Goal: Transaction & Acquisition: Download file/media

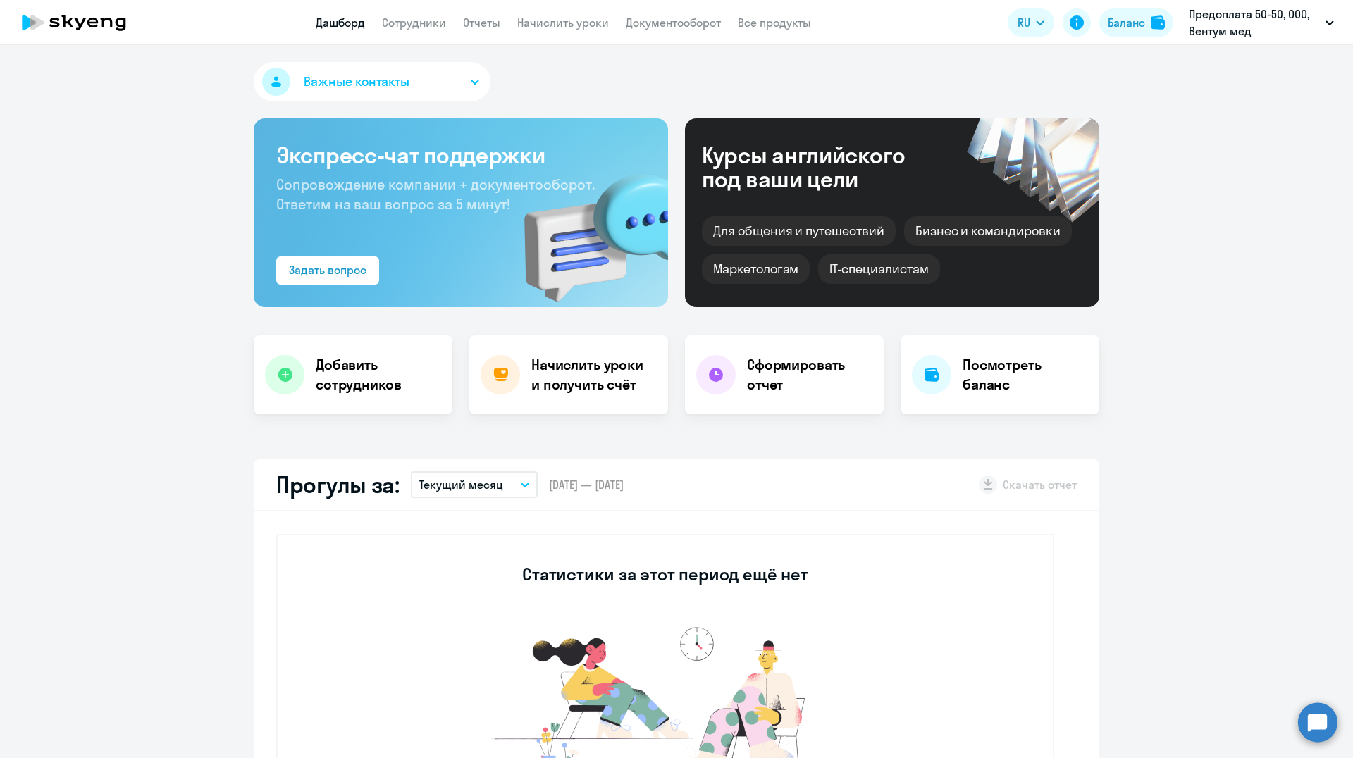
select select "30"
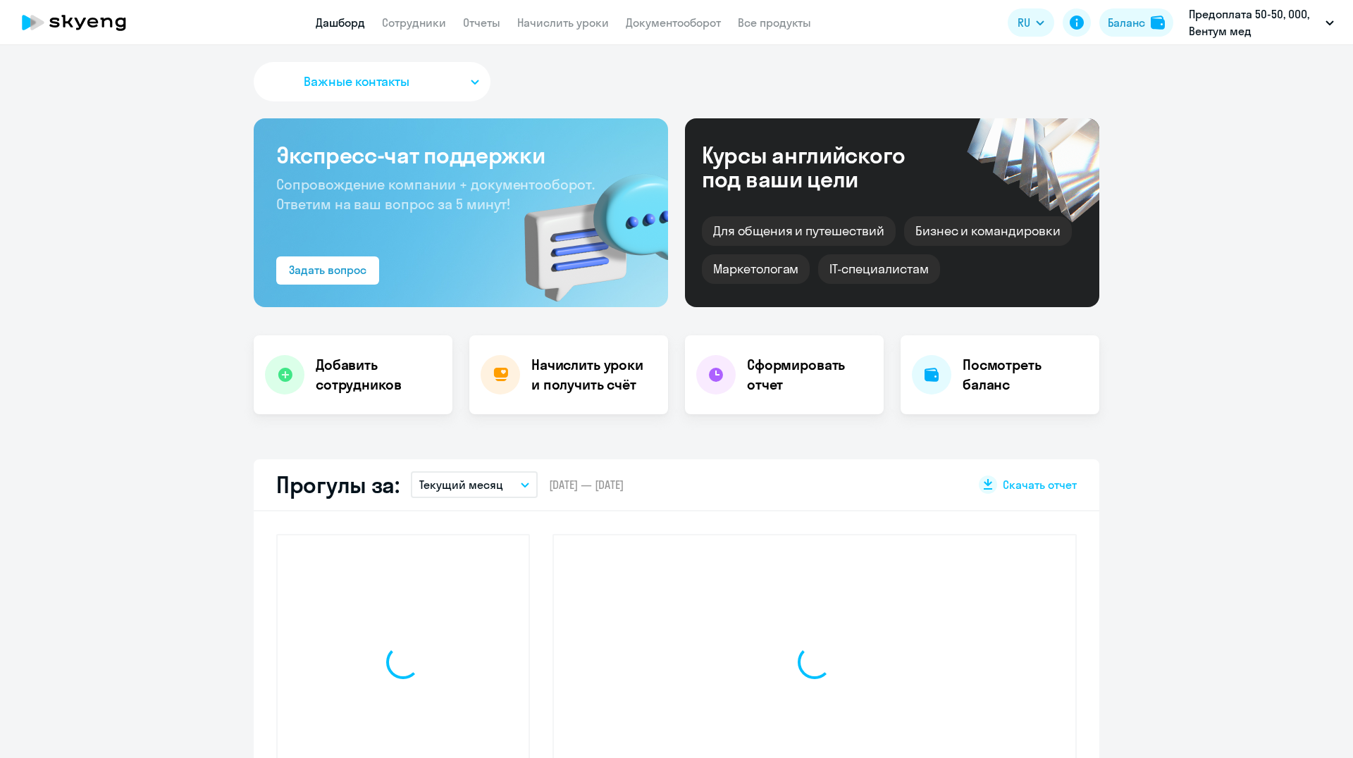
select select "30"
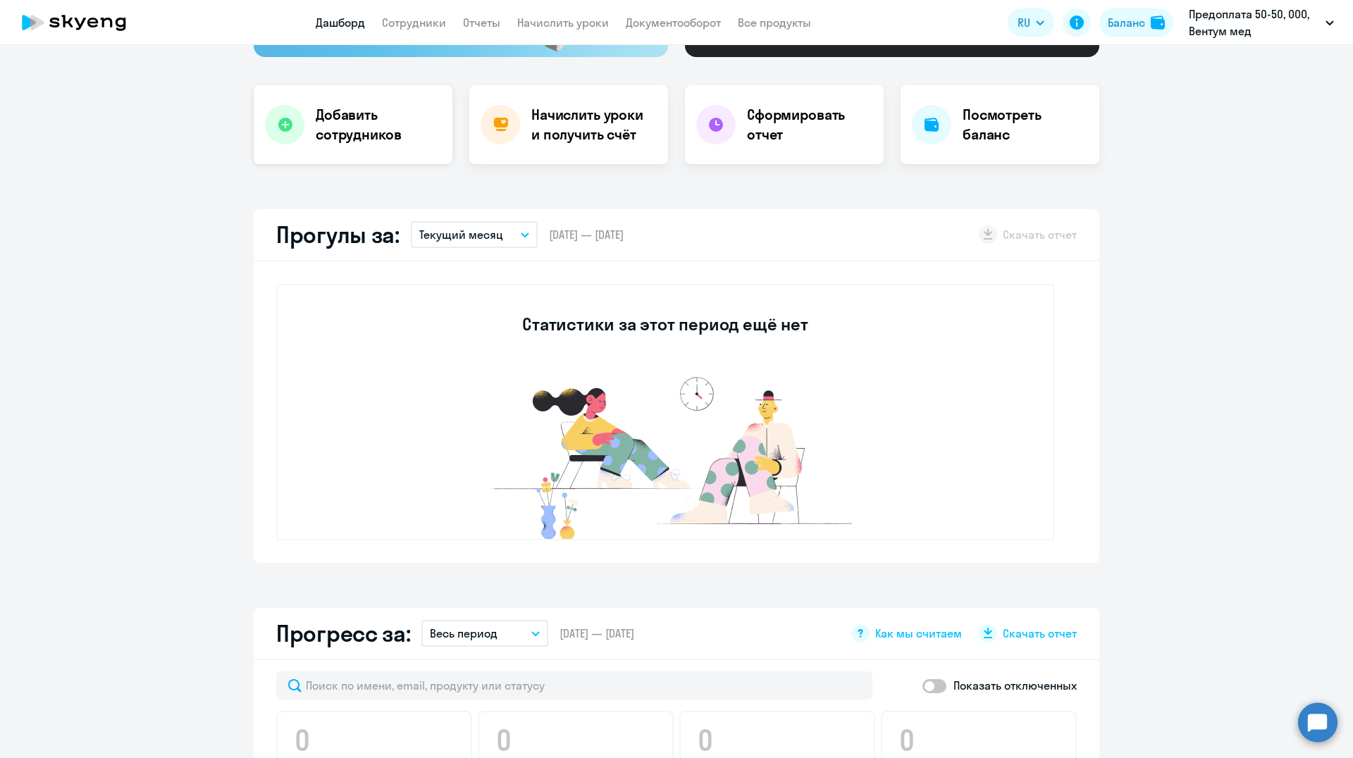
scroll to position [282, 0]
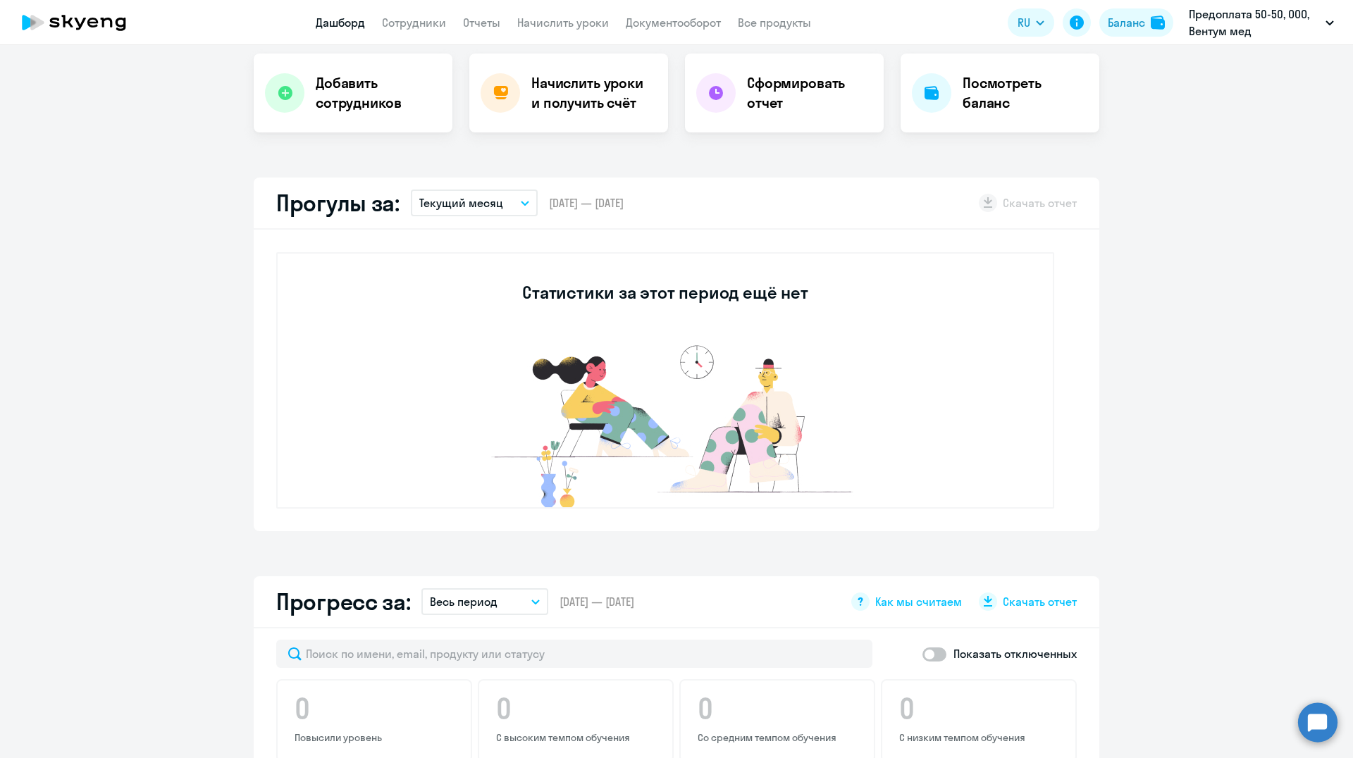
click at [521, 201] on icon "button" at bounding box center [525, 203] width 8 height 5
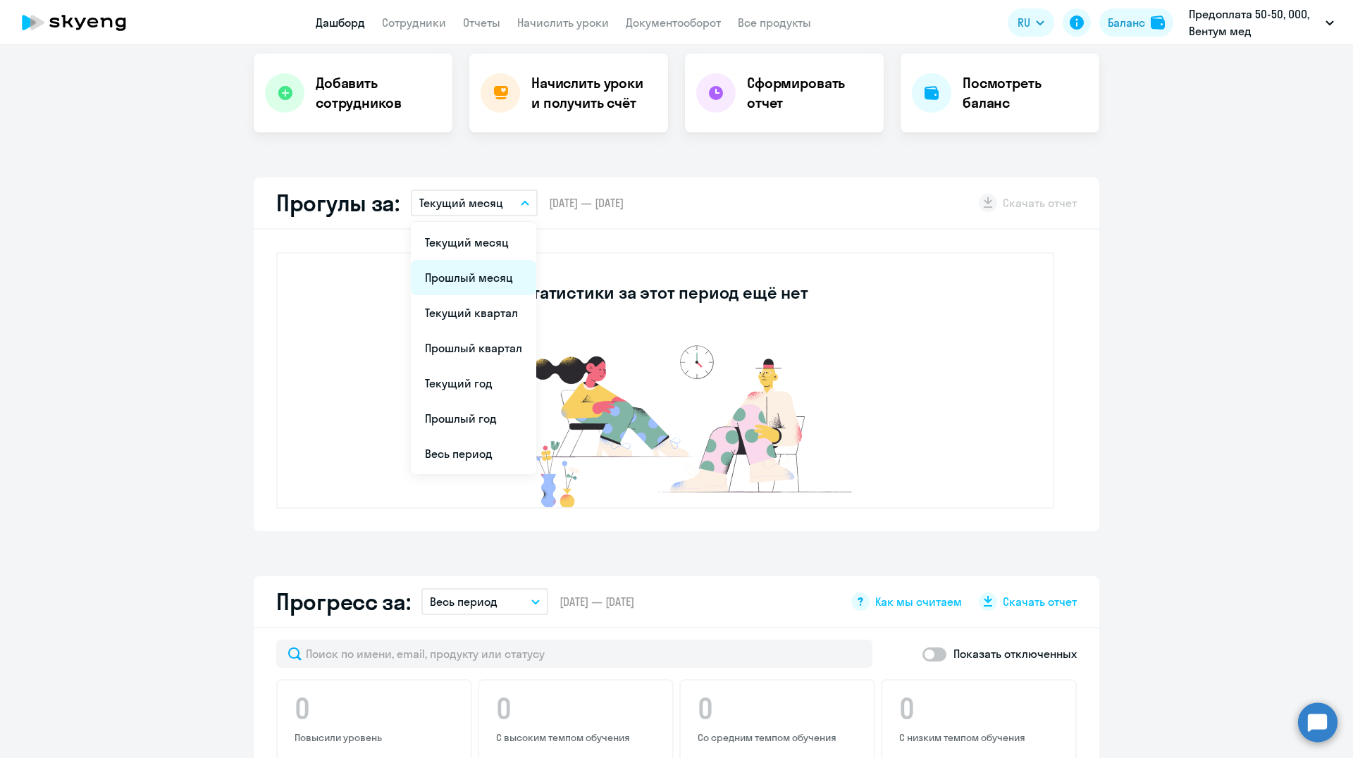
click at [475, 276] on li "Прошлый месяц" at bounding box center [473, 277] width 125 height 35
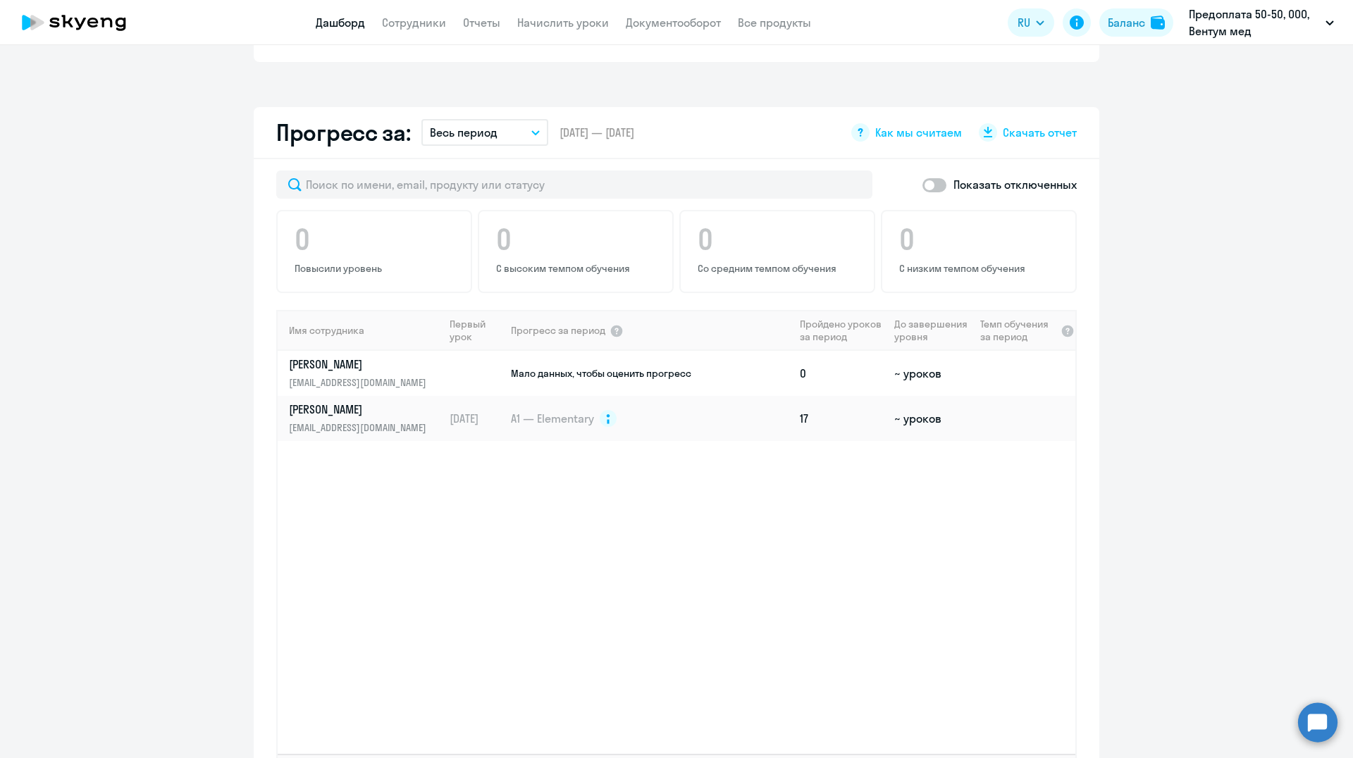
scroll to position [775, 0]
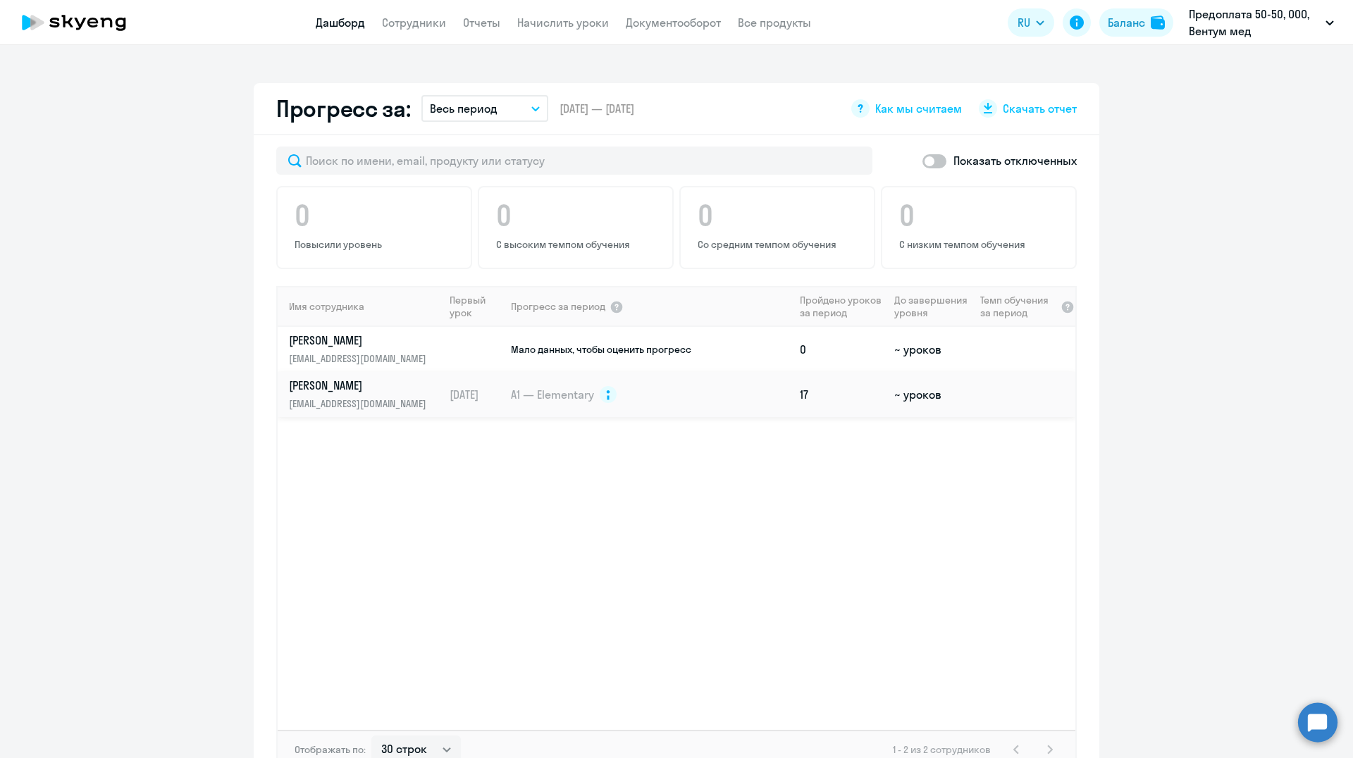
click at [322, 384] on p "[PERSON_NAME]" at bounding box center [361, 386] width 145 height 16
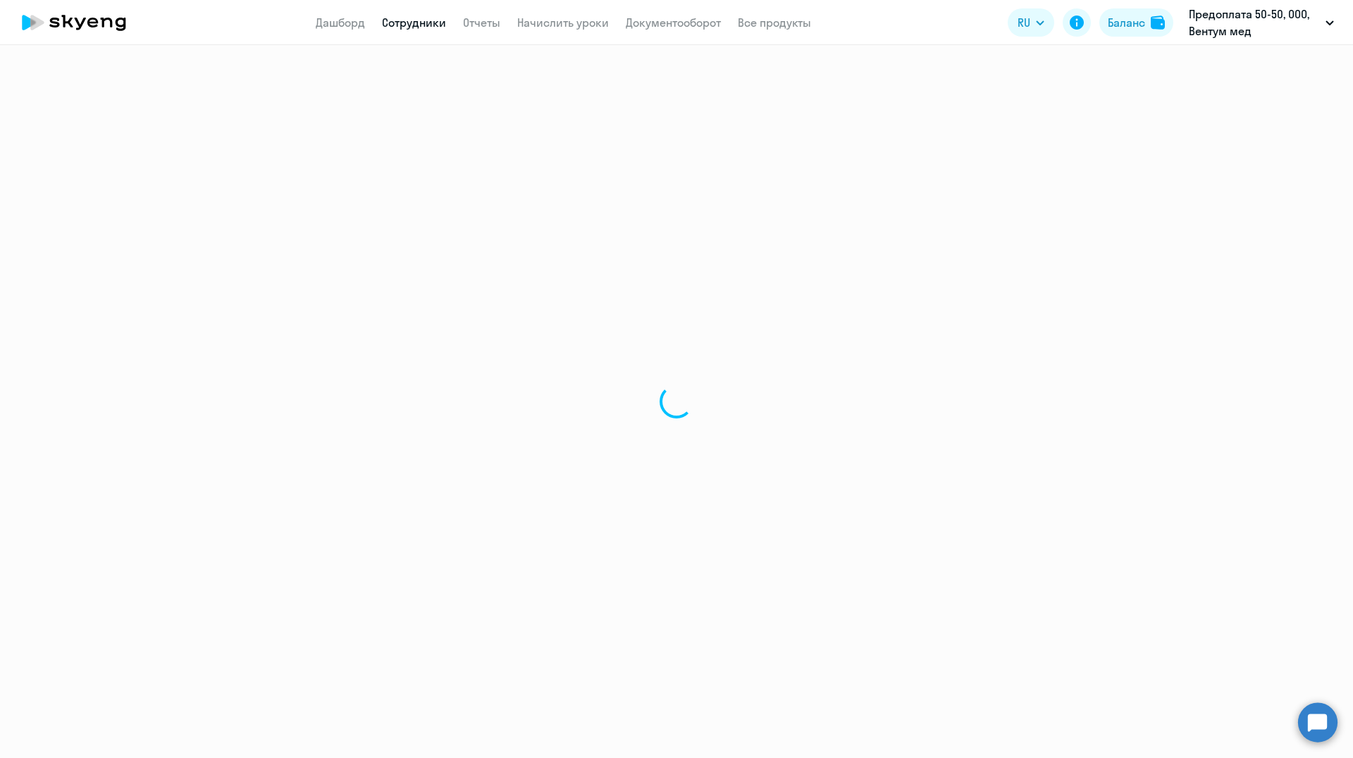
select select "english"
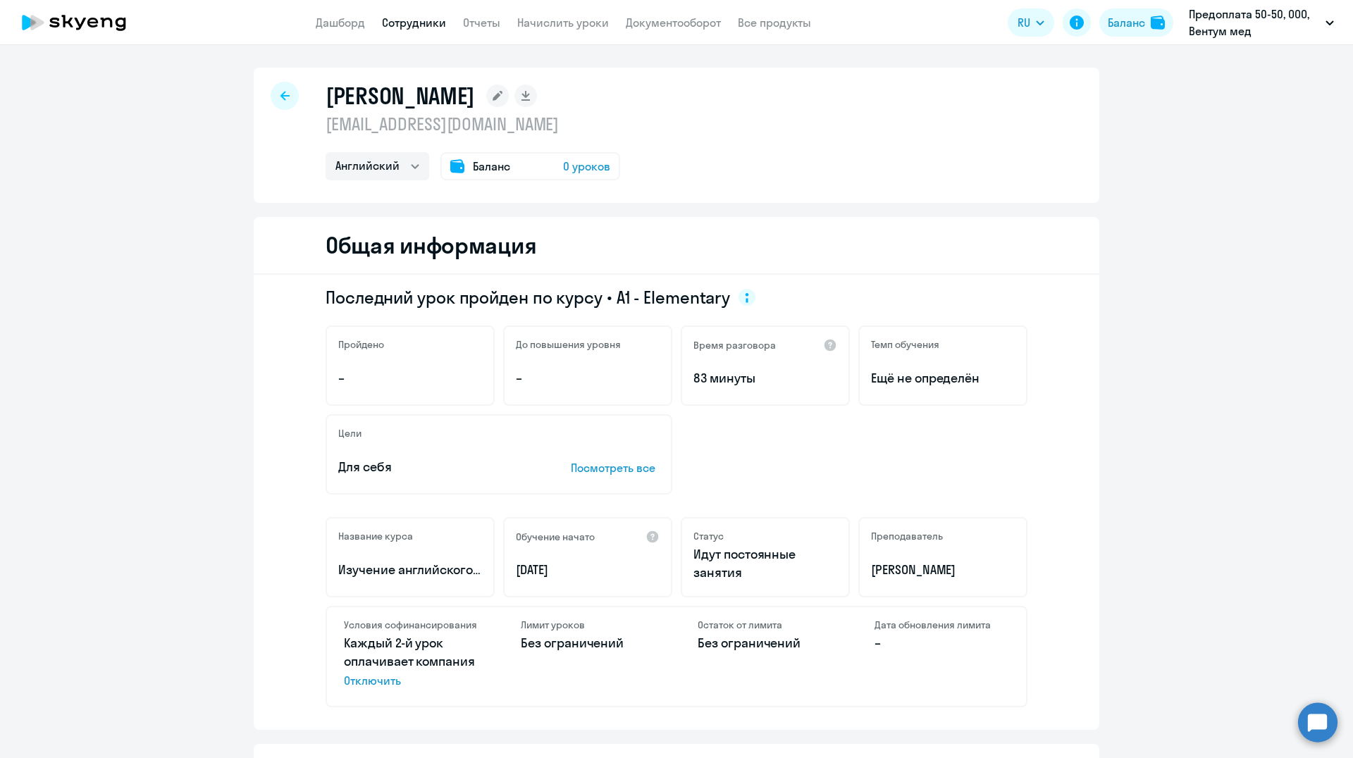
click at [483, 166] on span "Баланс" at bounding box center [491, 166] width 37 height 17
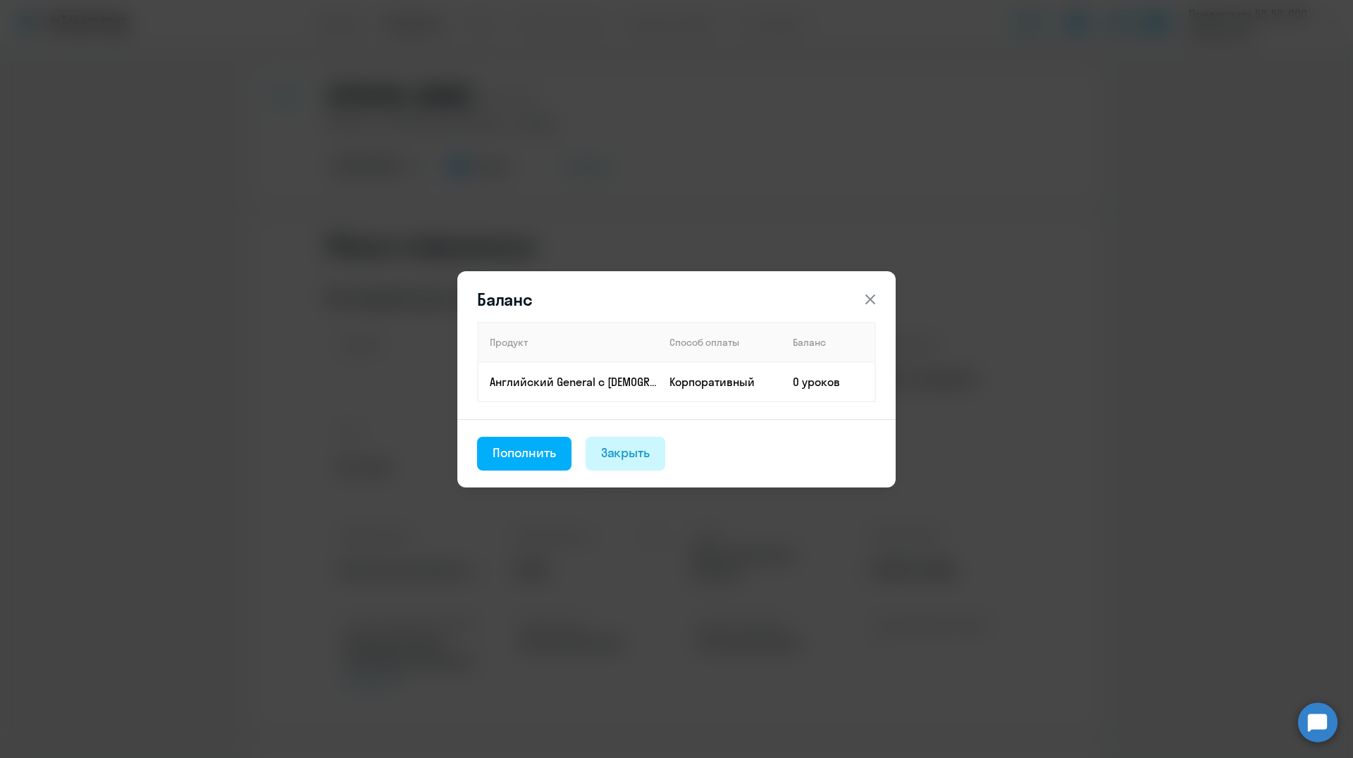
click at [632, 455] on div "Закрыть" at bounding box center [625, 453] width 49 height 18
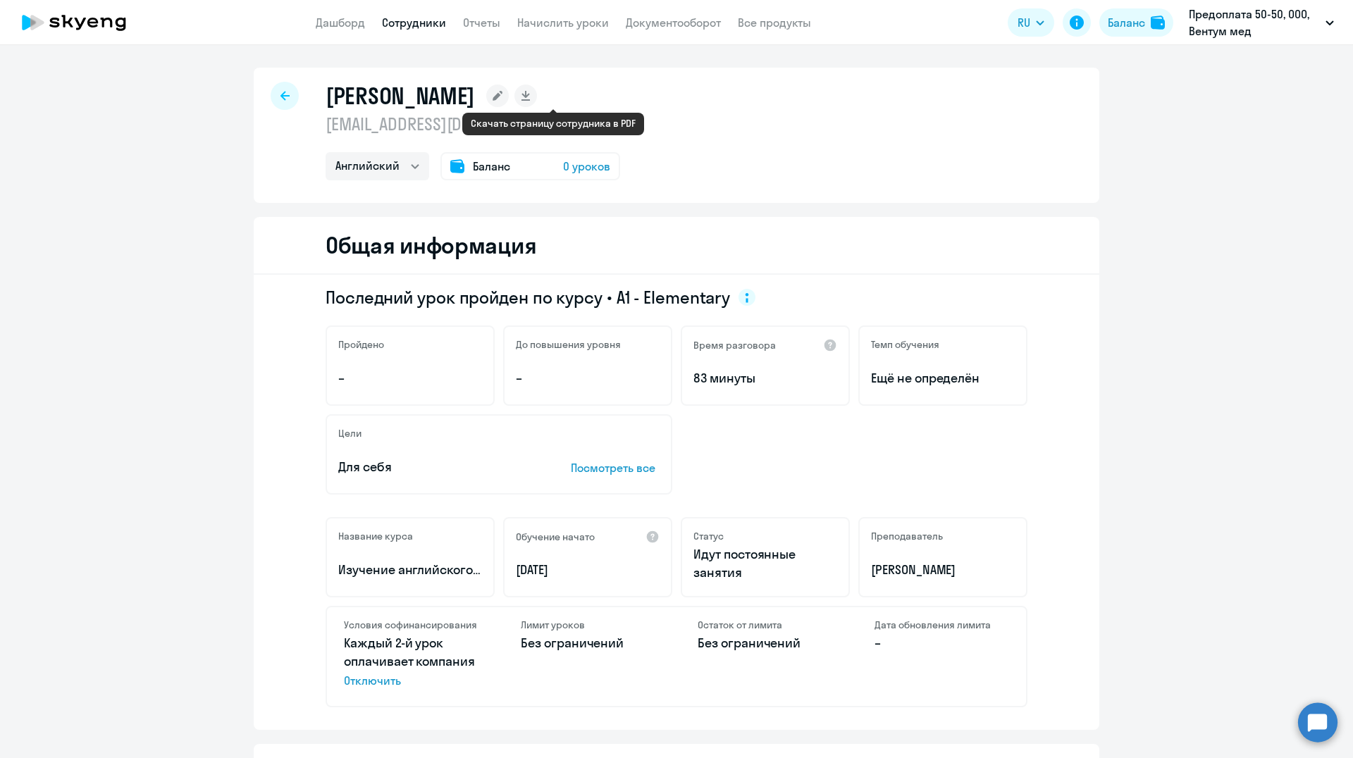
click at [529, 97] on icon at bounding box center [525, 94] width 8 height 7
select select "english"
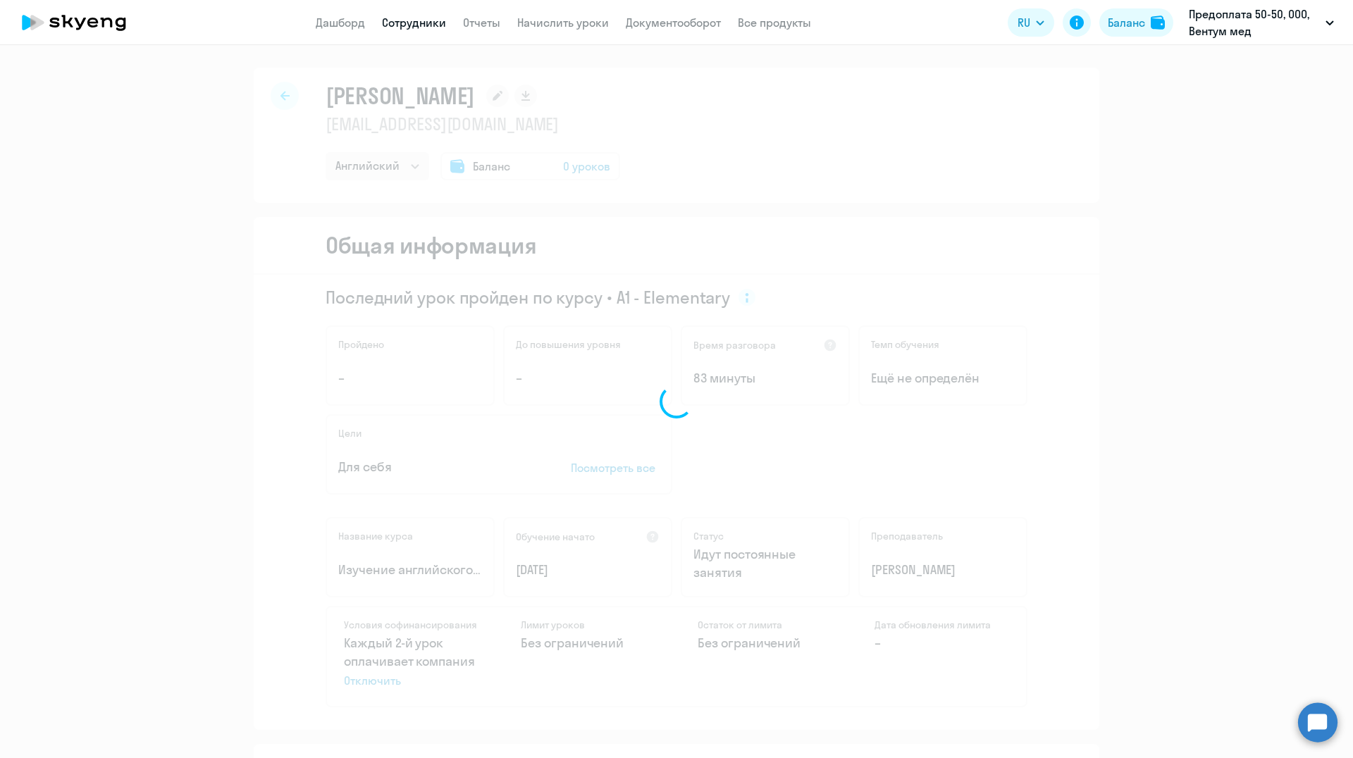
select select "english"
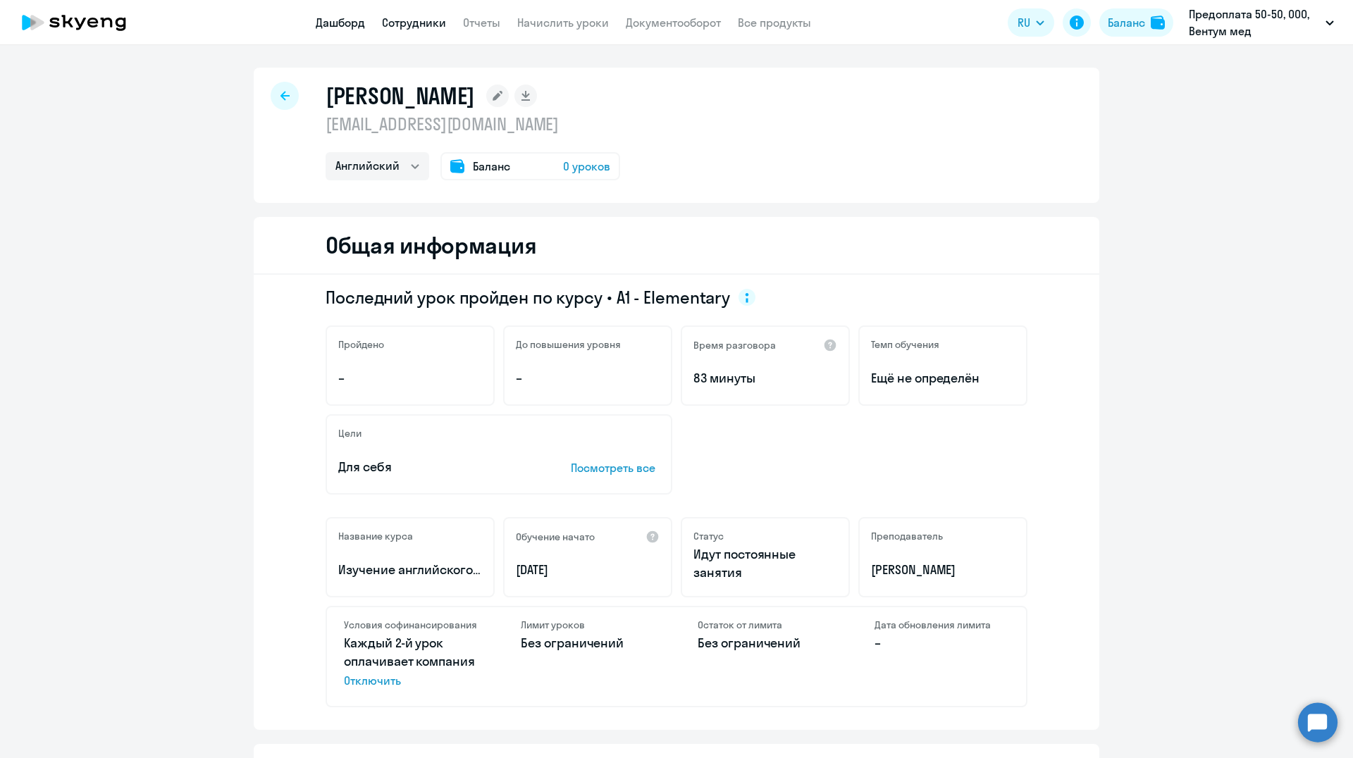
click at [354, 23] on link "Дашборд" at bounding box center [340, 23] width 49 height 14
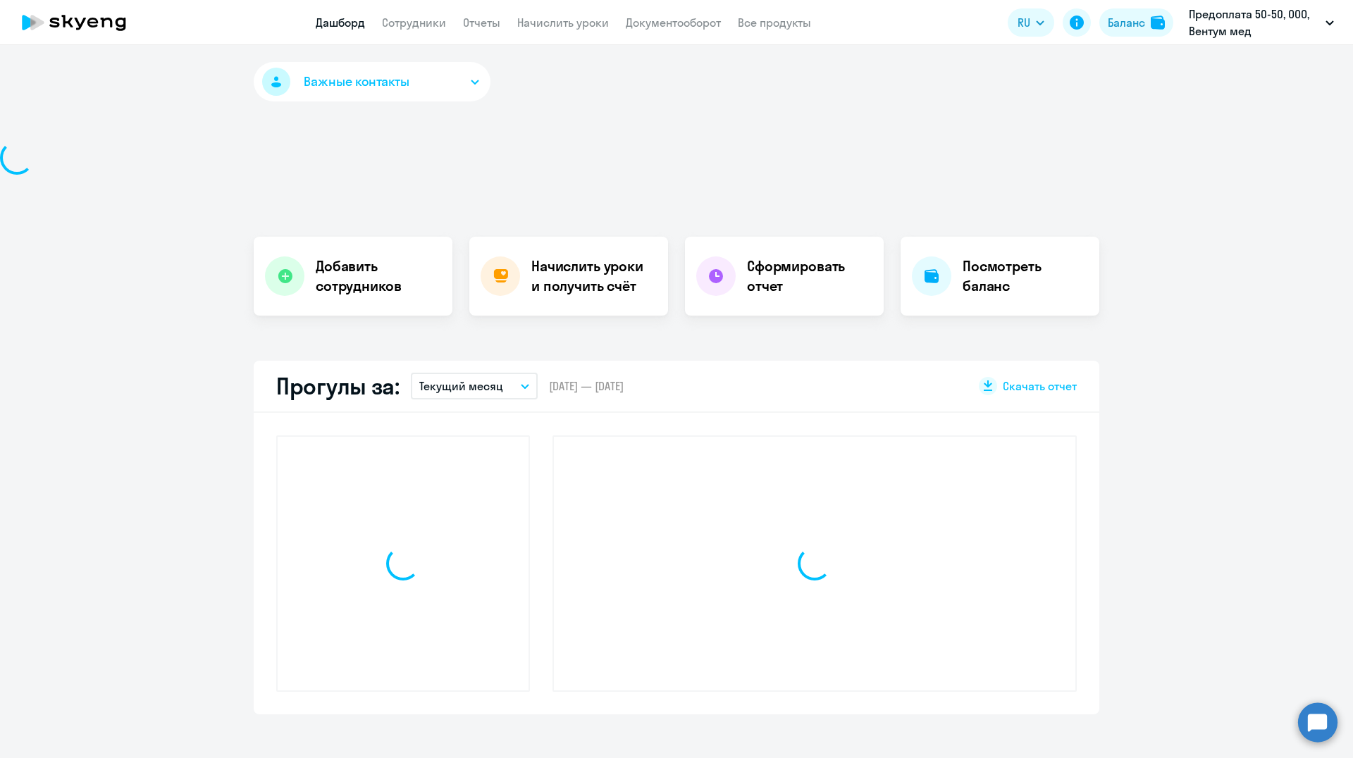
select select "30"
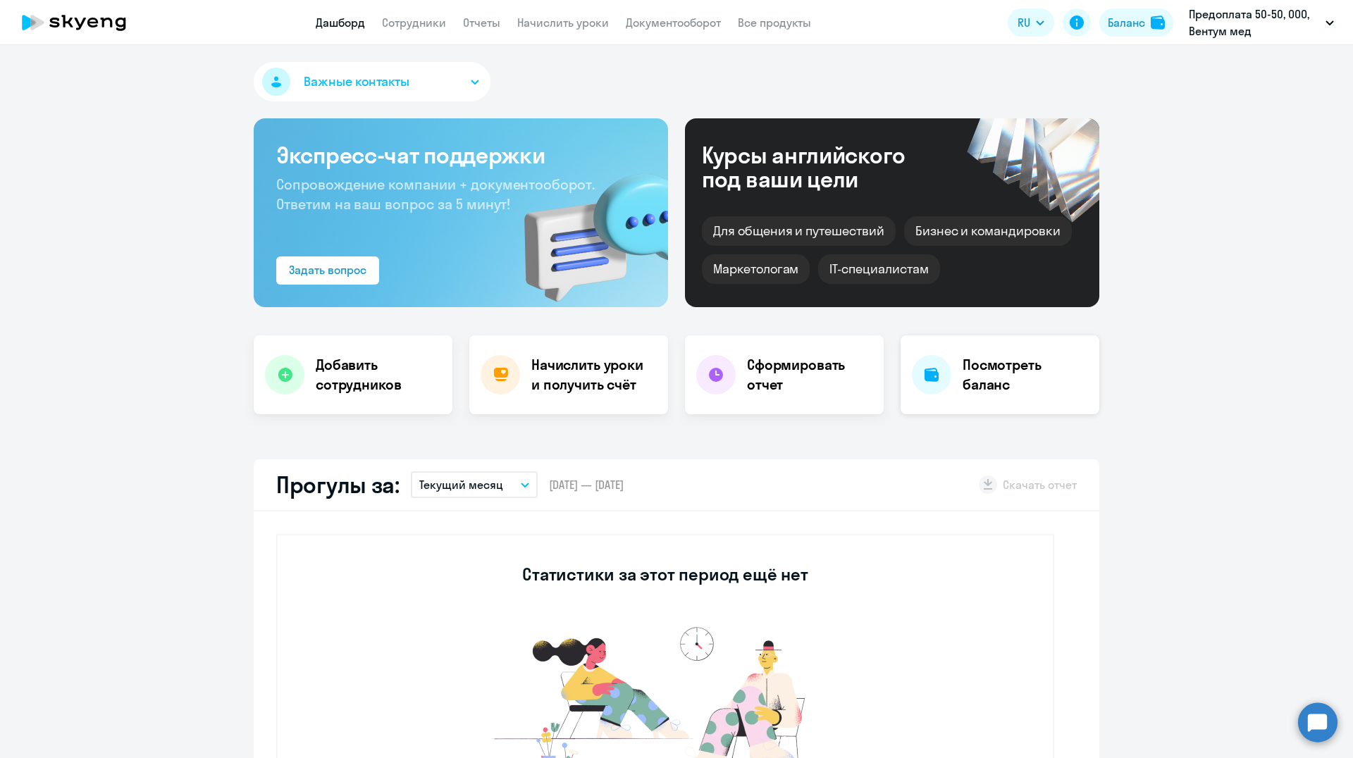
click at [965, 371] on h4 "Посмотреть баланс" at bounding box center [1025, 374] width 125 height 39
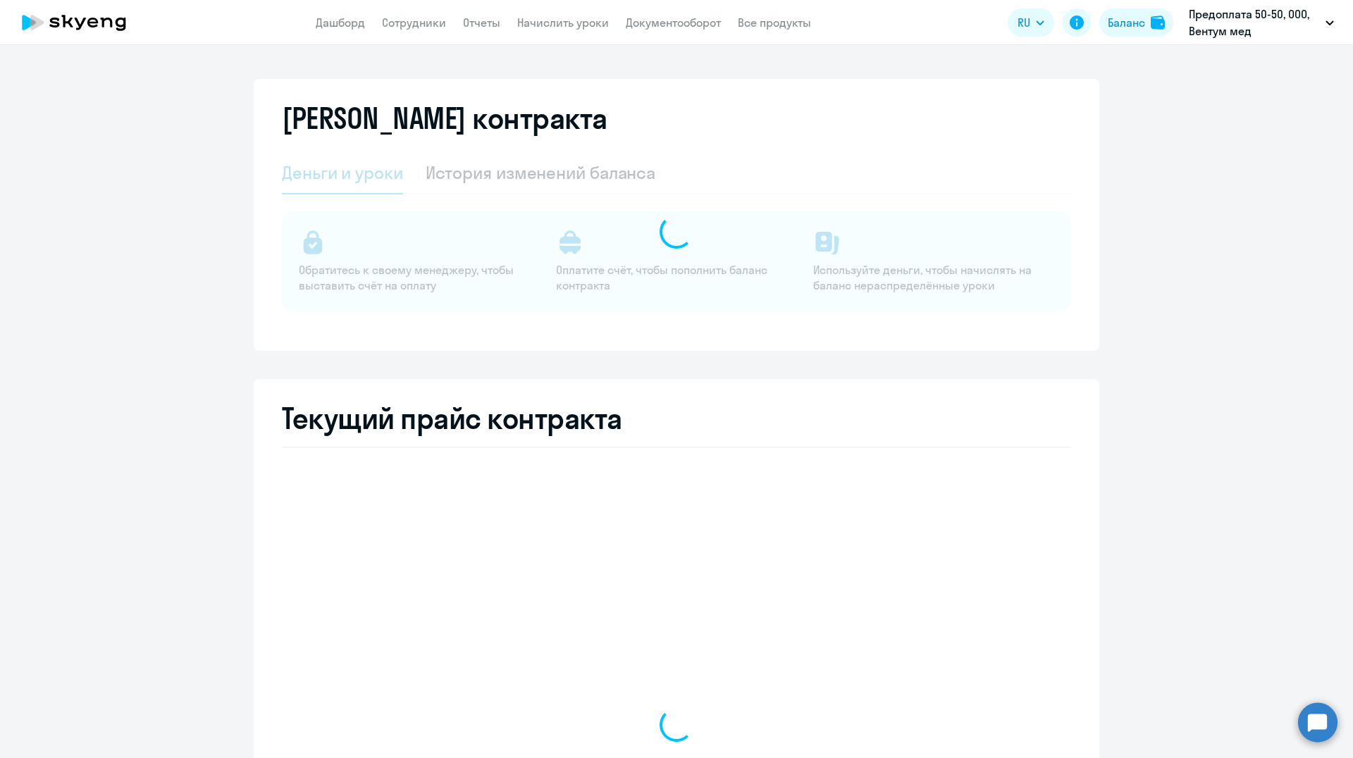
select select "english_adult_not_native_speaker"
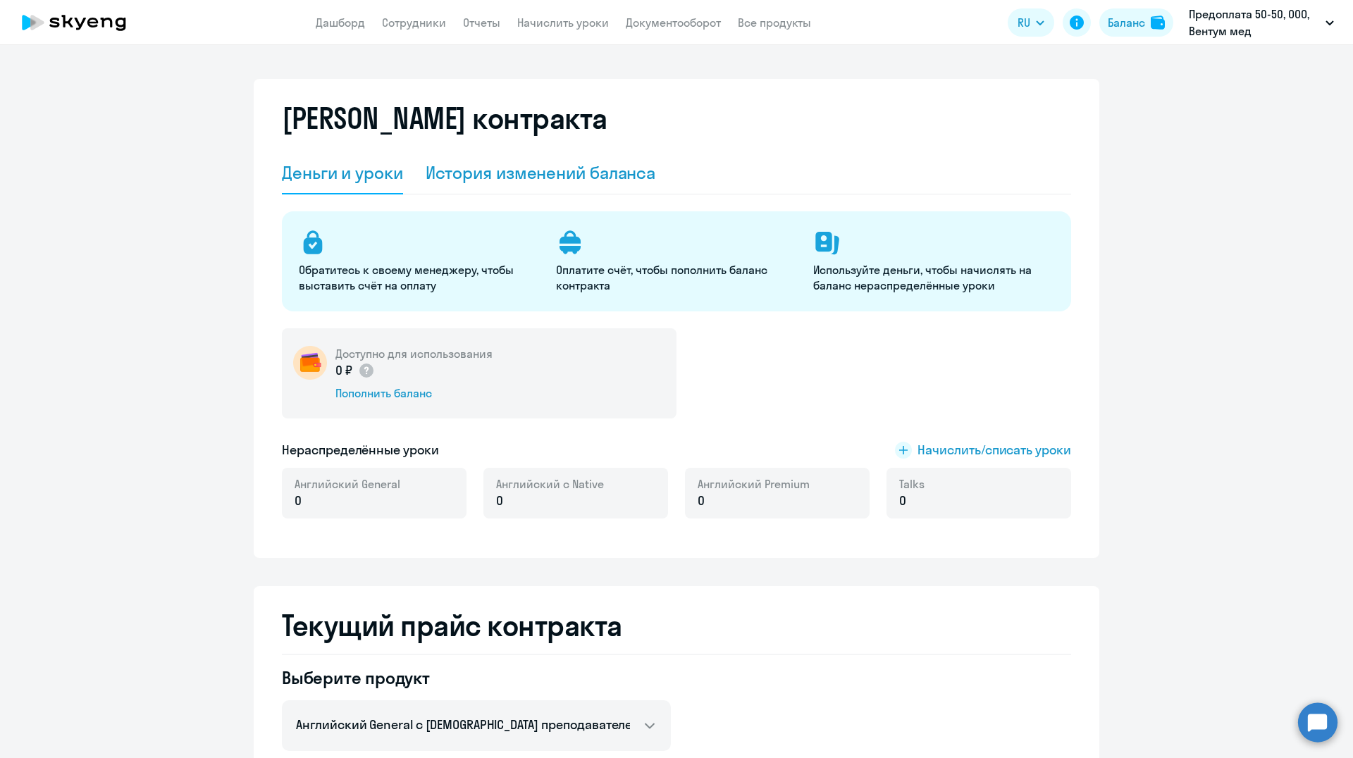
click at [521, 171] on div "История изменений баланса" at bounding box center [541, 172] width 230 height 23
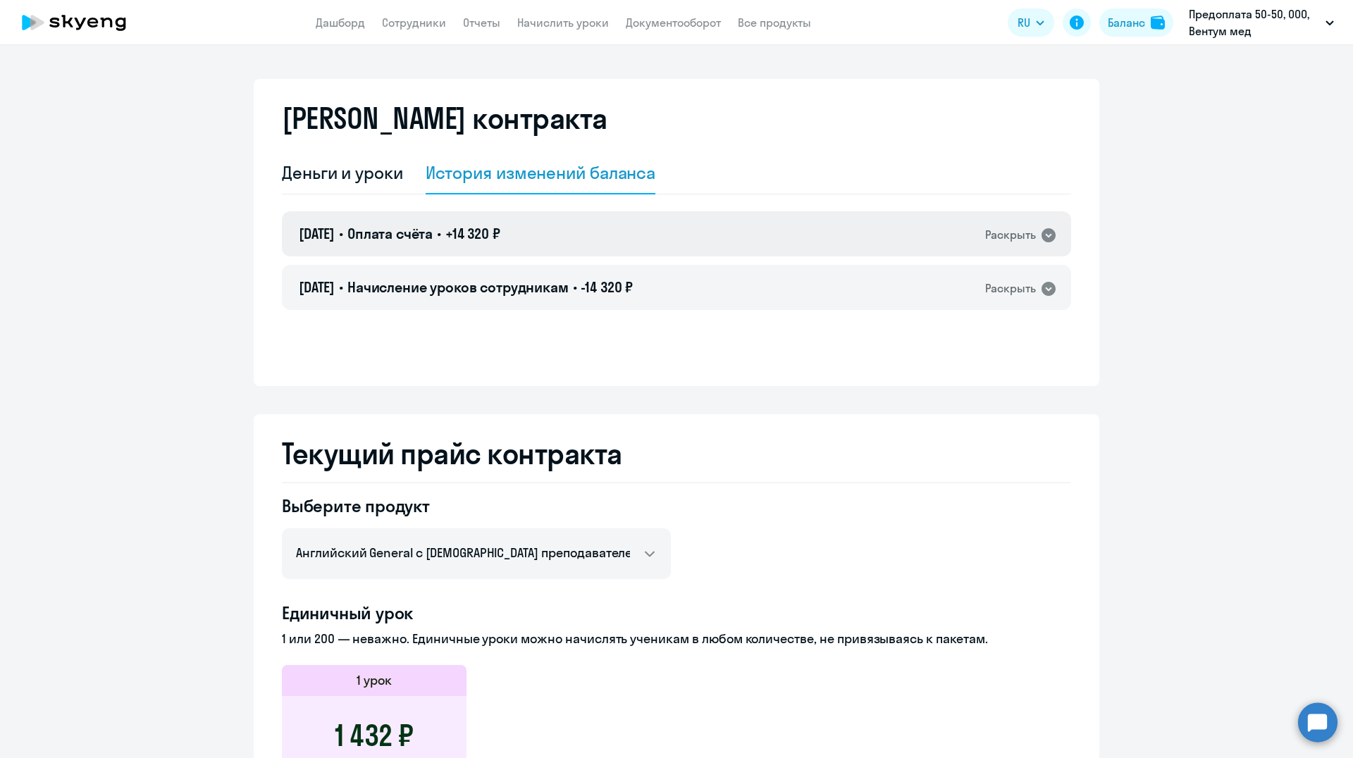
click at [1041, 231] on icon at bounding box center [1048, 235] width 14 height 14
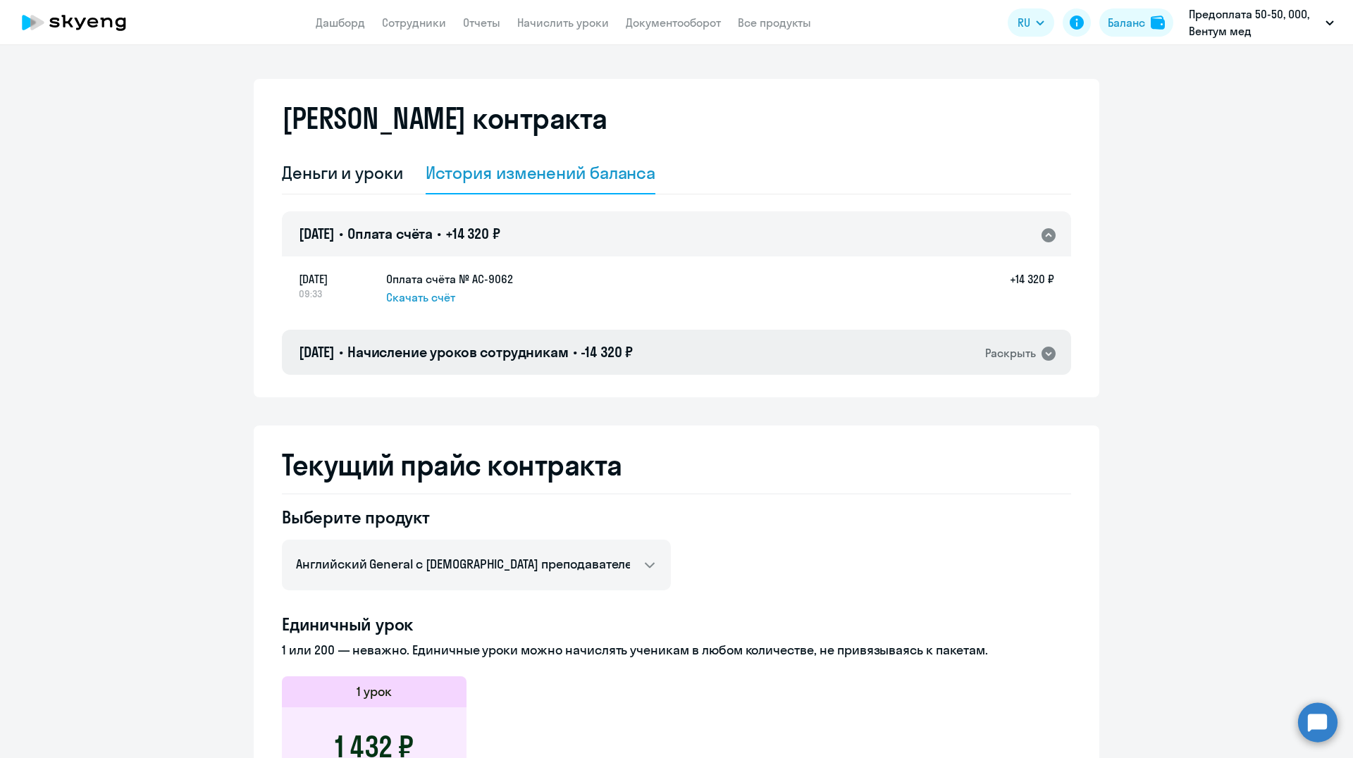
click at [1041, 354] on icon at bounding box center [1048, 354] width 14 height 14
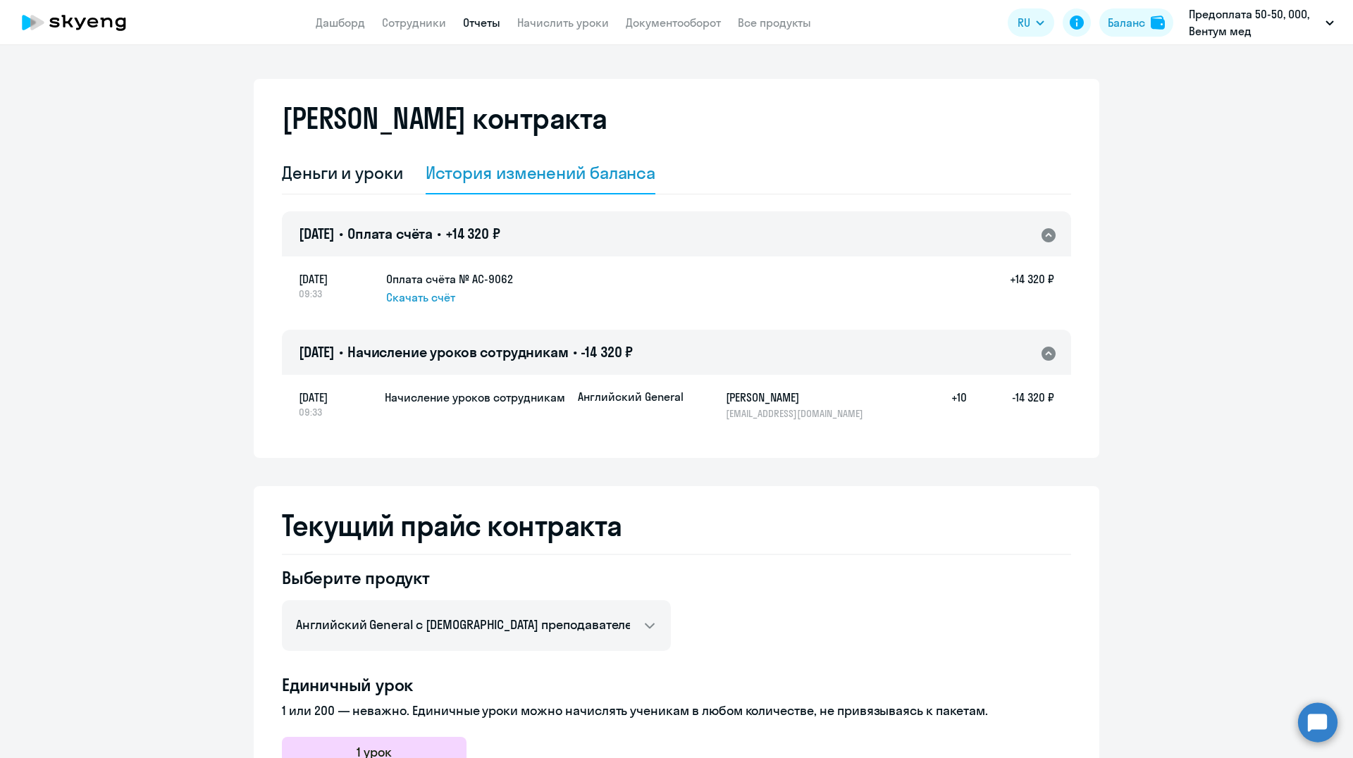
click at [478, 18] on link "Отчеты" at bounding box center [481, 23] width 37 height 14
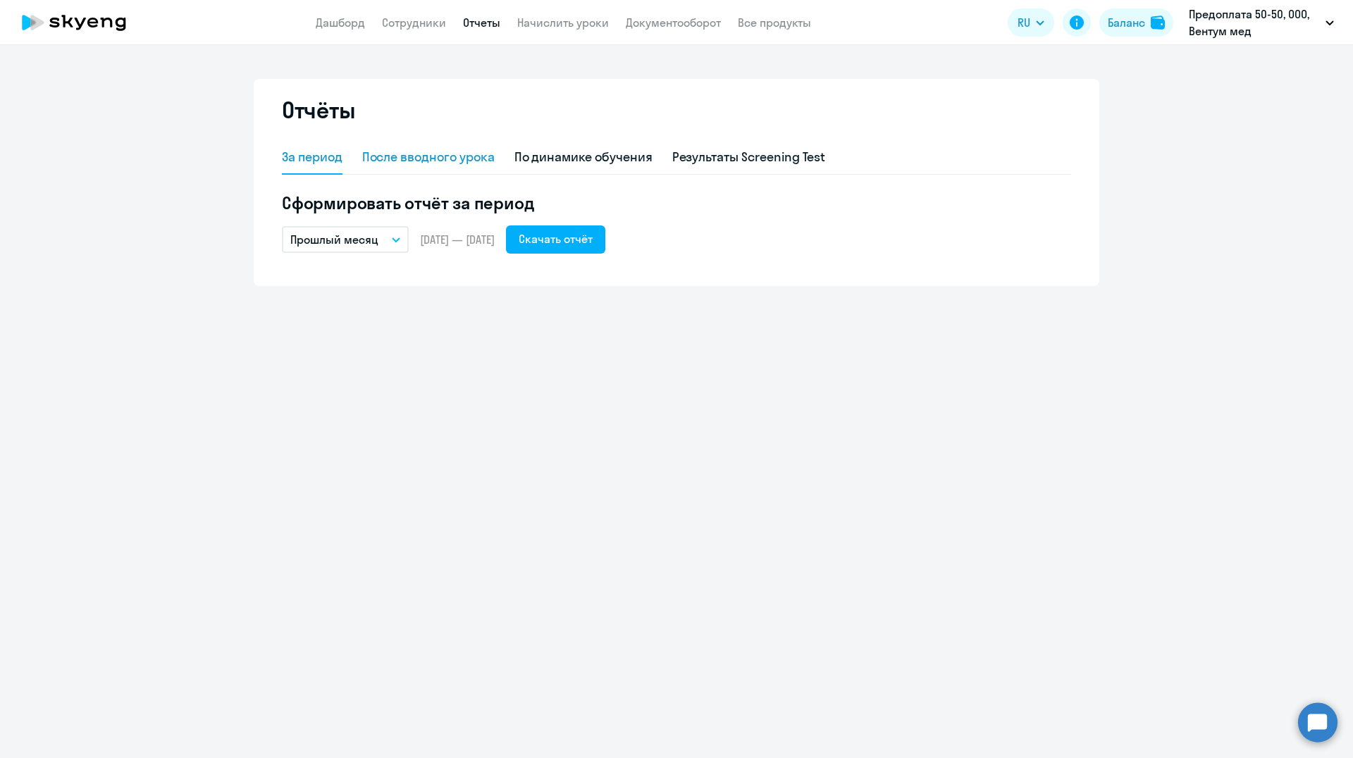
click at [450, 159] on div "После вводного урока" at bounding box center [428, 157] width 132 height 18
select select "10"
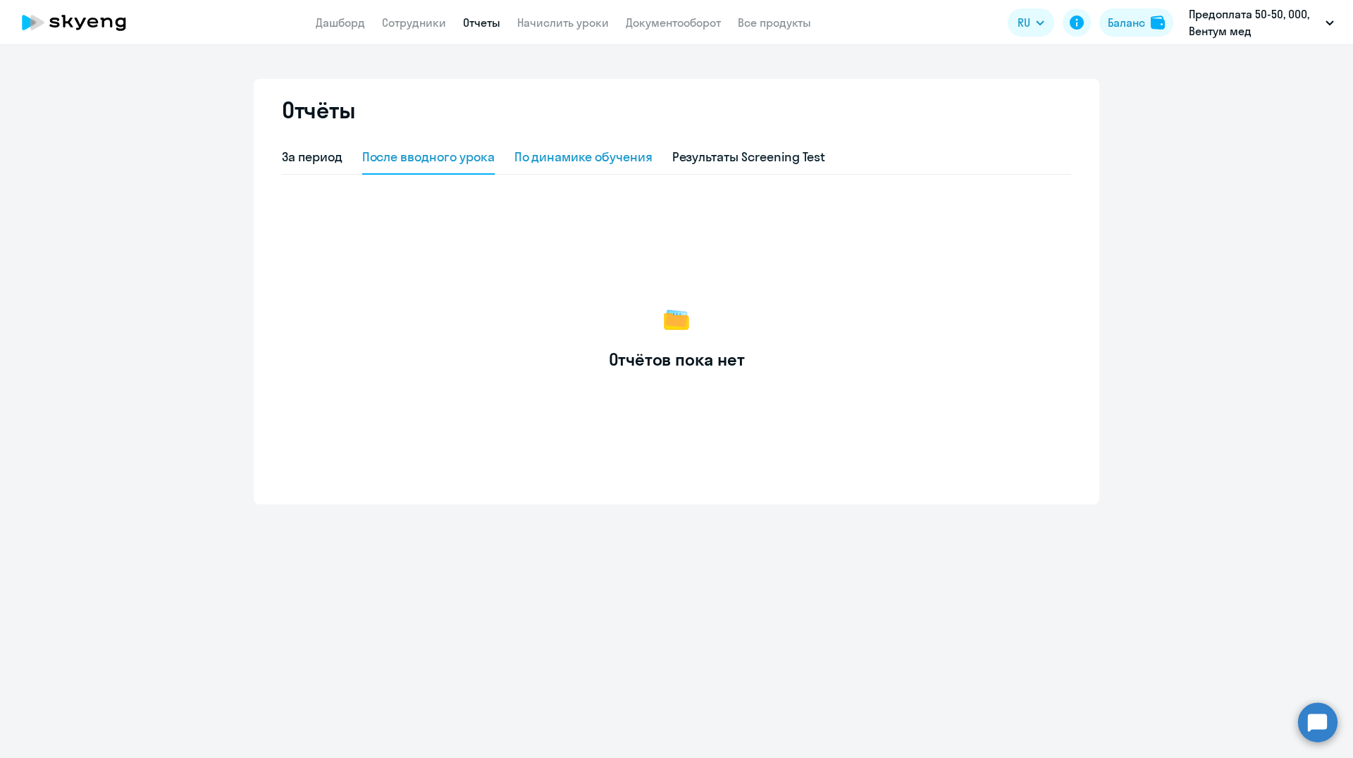
click at [542, 156] on div "По динамике обучения" at bounding box center [583, 157] width 138 height 18
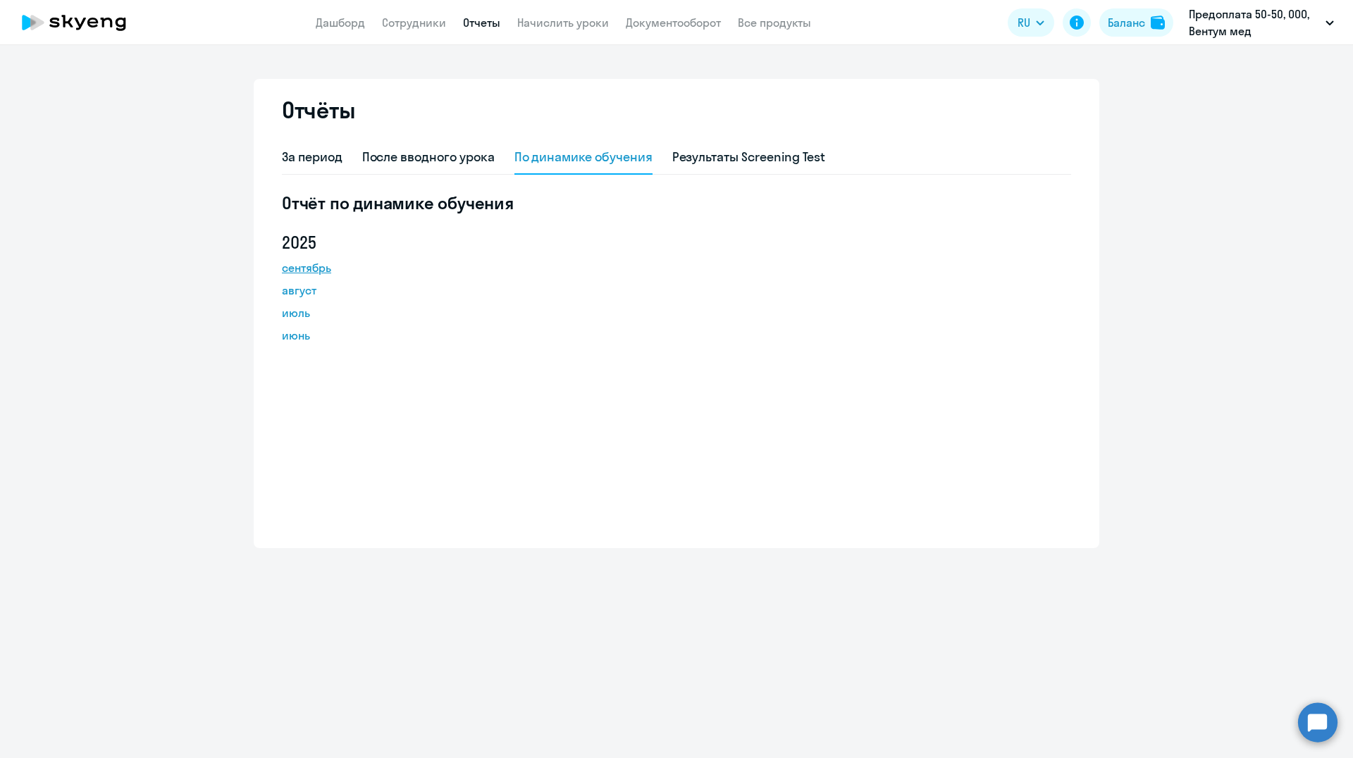
click at [321, 266] on link "сентябрь" at bounding box center [345, 267] width 127 height 17
click at [321, 154] on div "За период" at bounding box center [312, 157] width 61 height 18
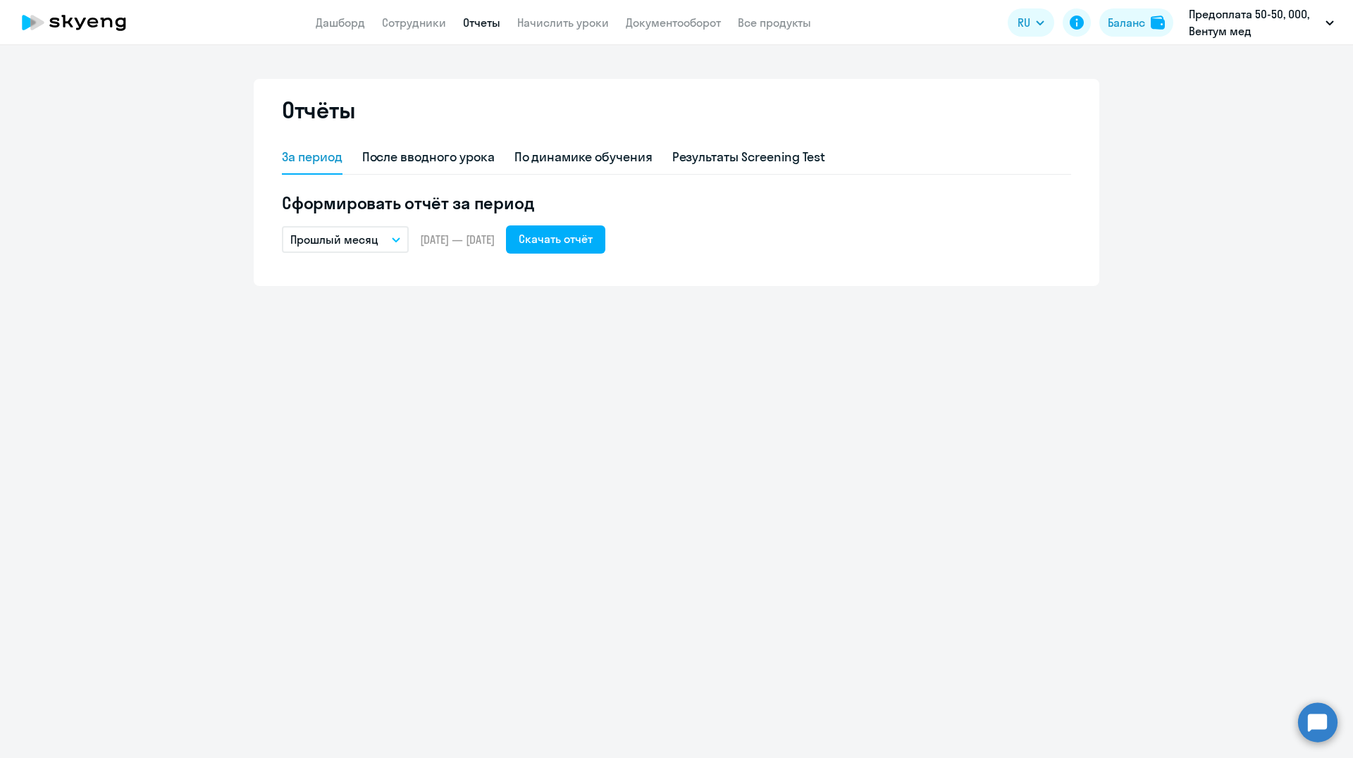
click at [395, 243] on button "Прошлый месяц" at bounding box center [345, 239] width 127 height 27
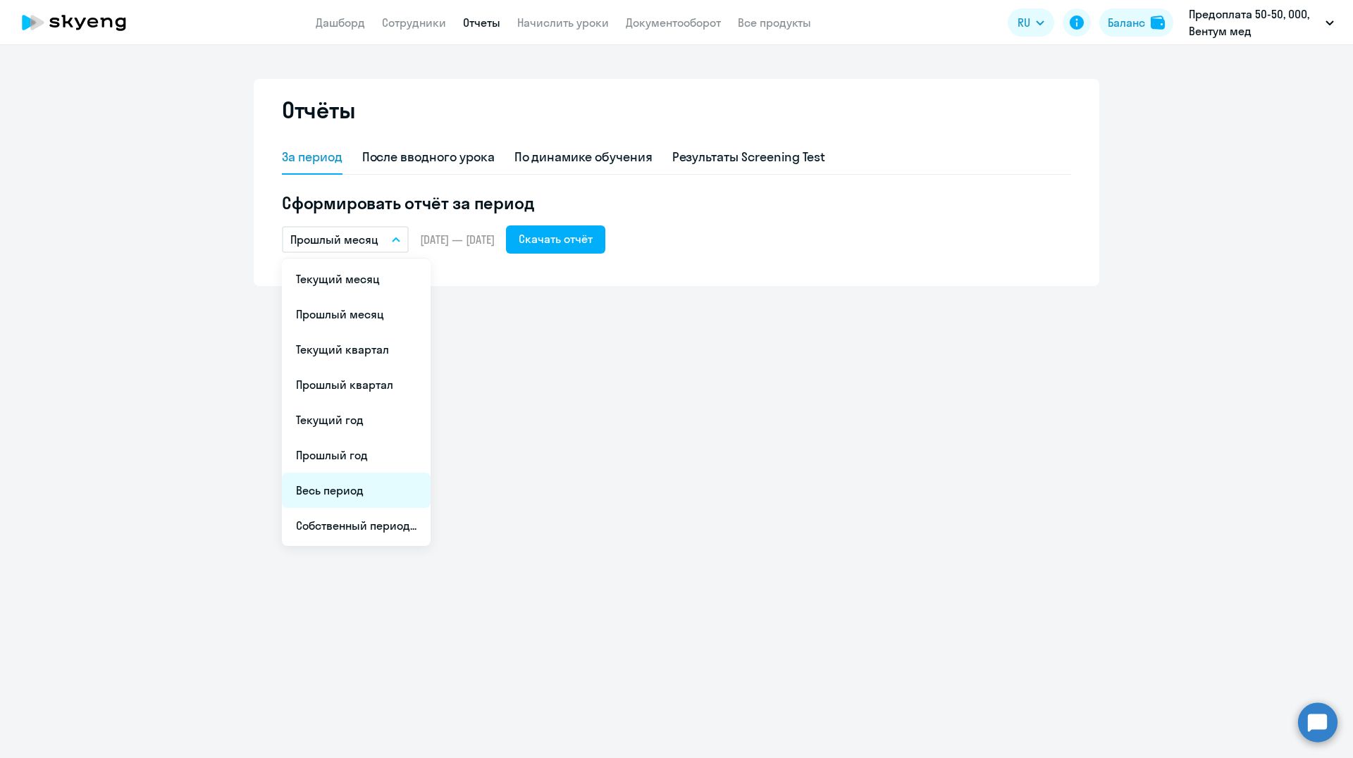
click at [335, 485] on li "Весь период" at bounding box center [356, 490] width 149 height 35
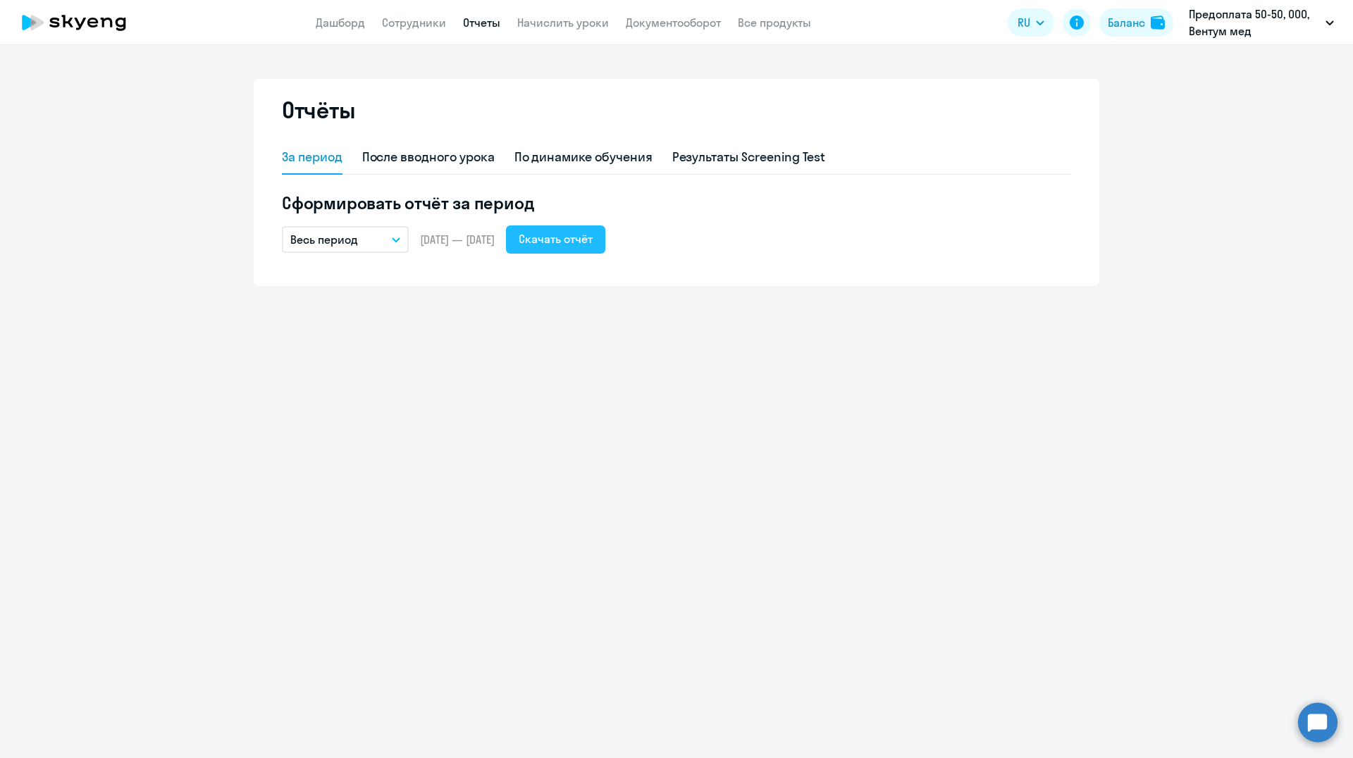
click at [576, 236] on div "Скачать отчёт" at bounding box center [556, 238] width 74 height 17
click at [691, 22] on link "Документооборот" at bounding box center [673, 23] width 95 height 14
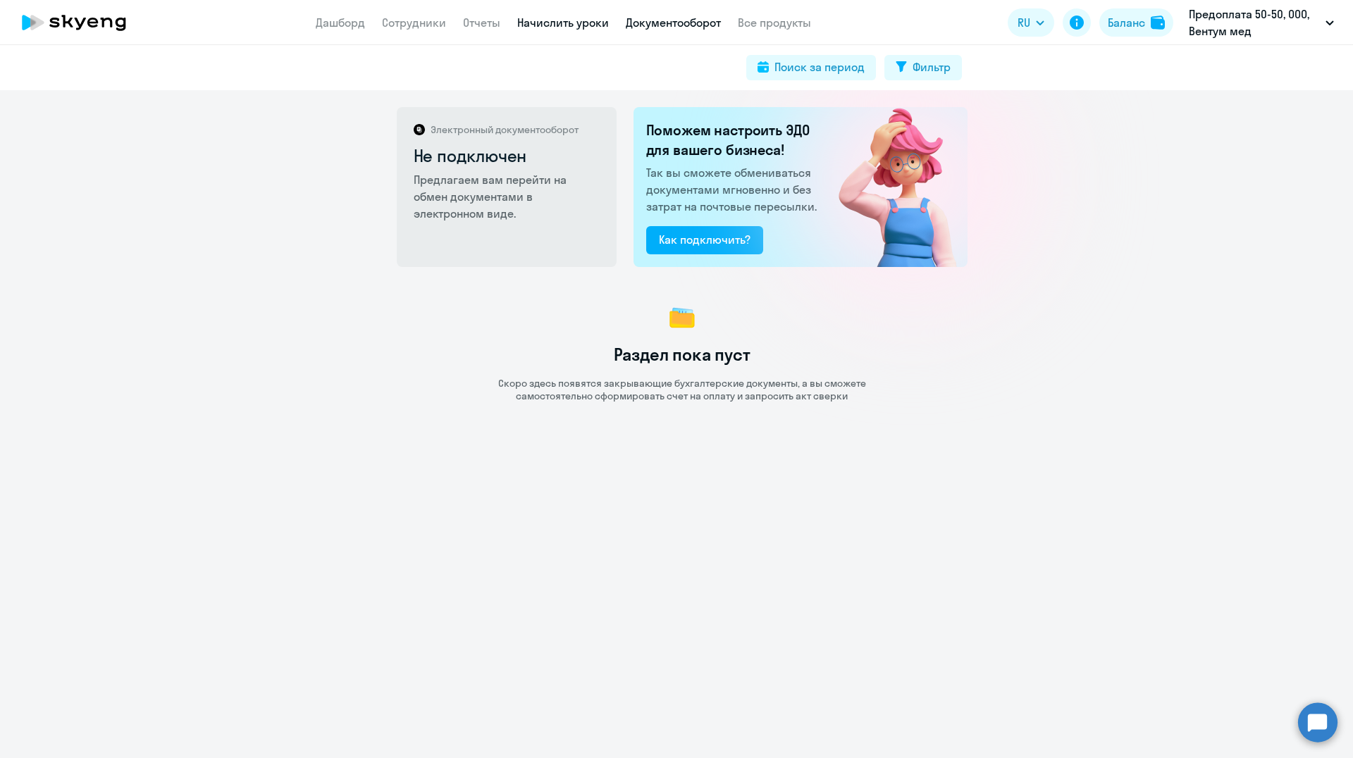
click at [567, 19] on link "Начислить уроки" at bounding box center [563, 23] width 92 height 14
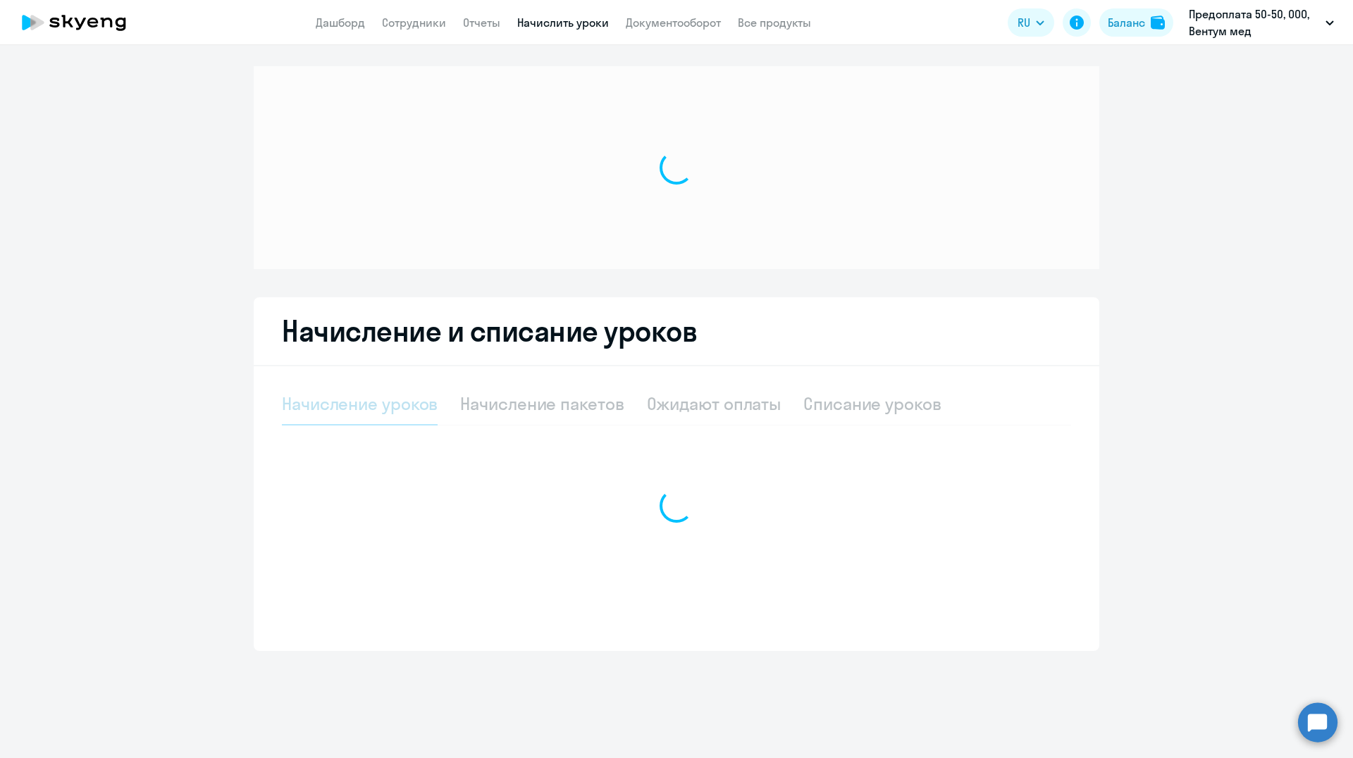
select select "10"
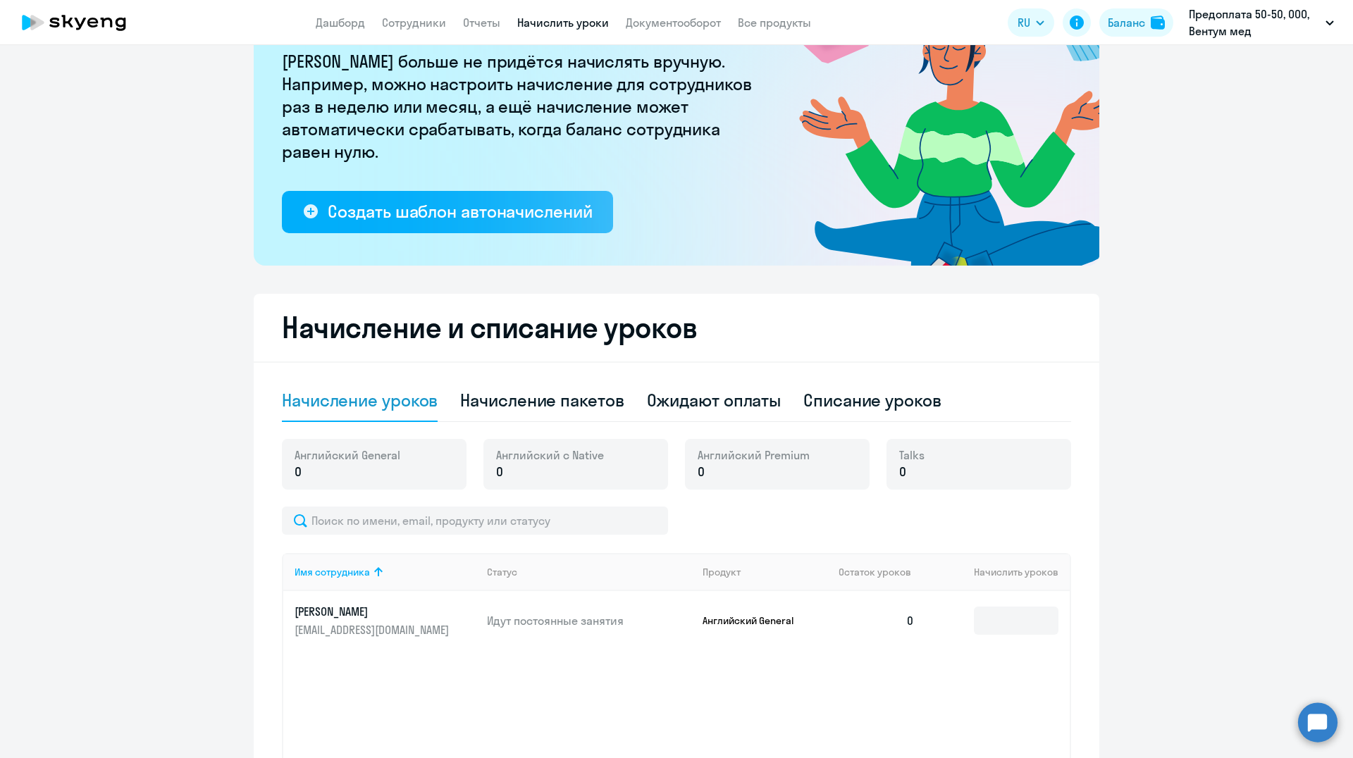
scroll to position [211, 0]
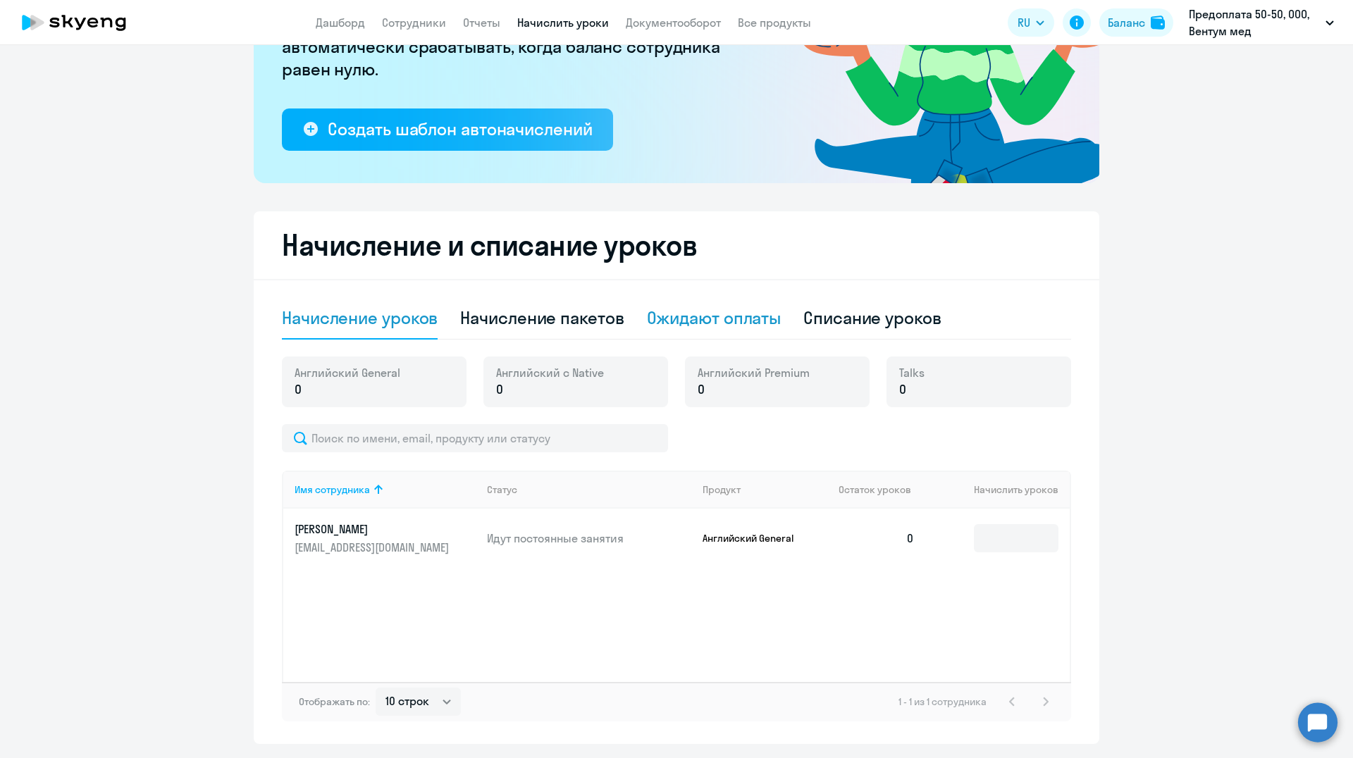
click at [740, 317] on div "Ожидают оплаты" at bounding box center [714, 318] width 135 height 23
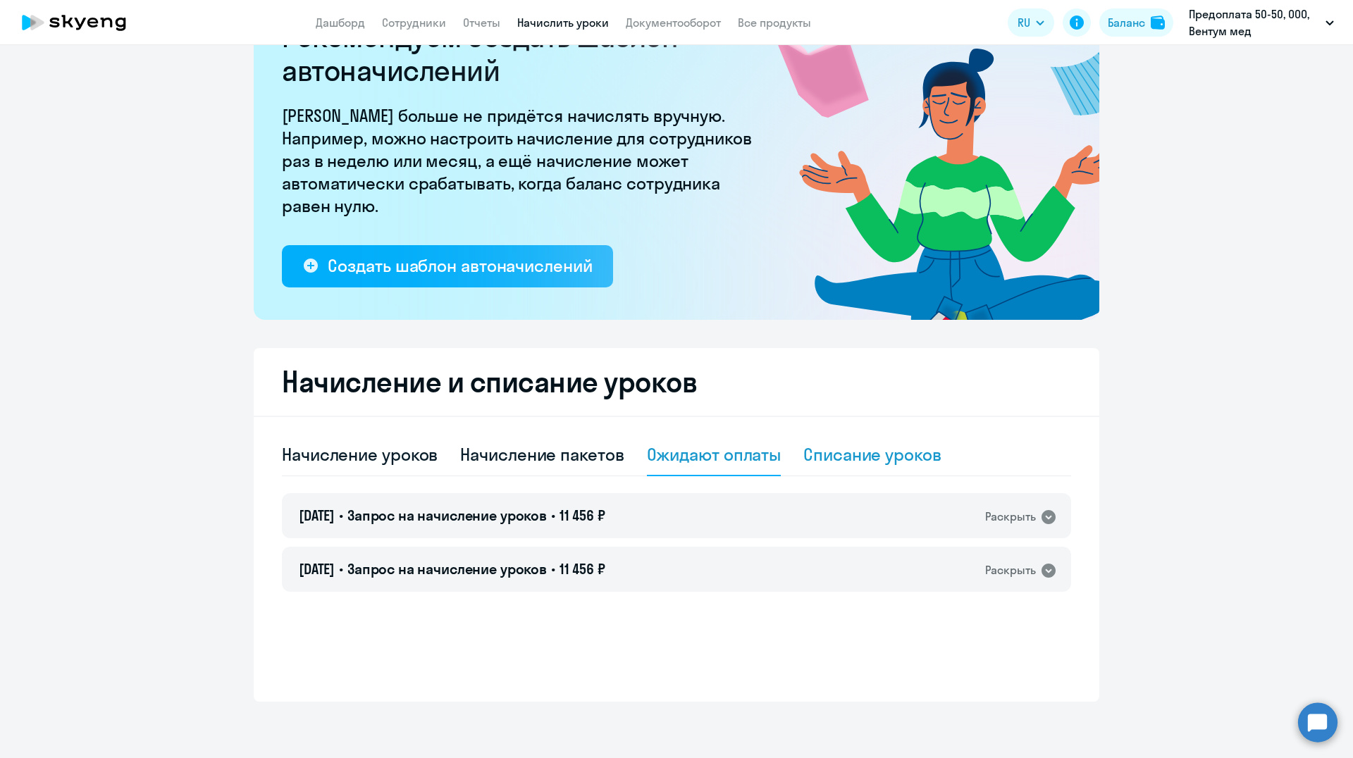
click at [804, 448] on div "Списание уроков" at bounding box center [872, 454] width 138 height 23
select select "10"
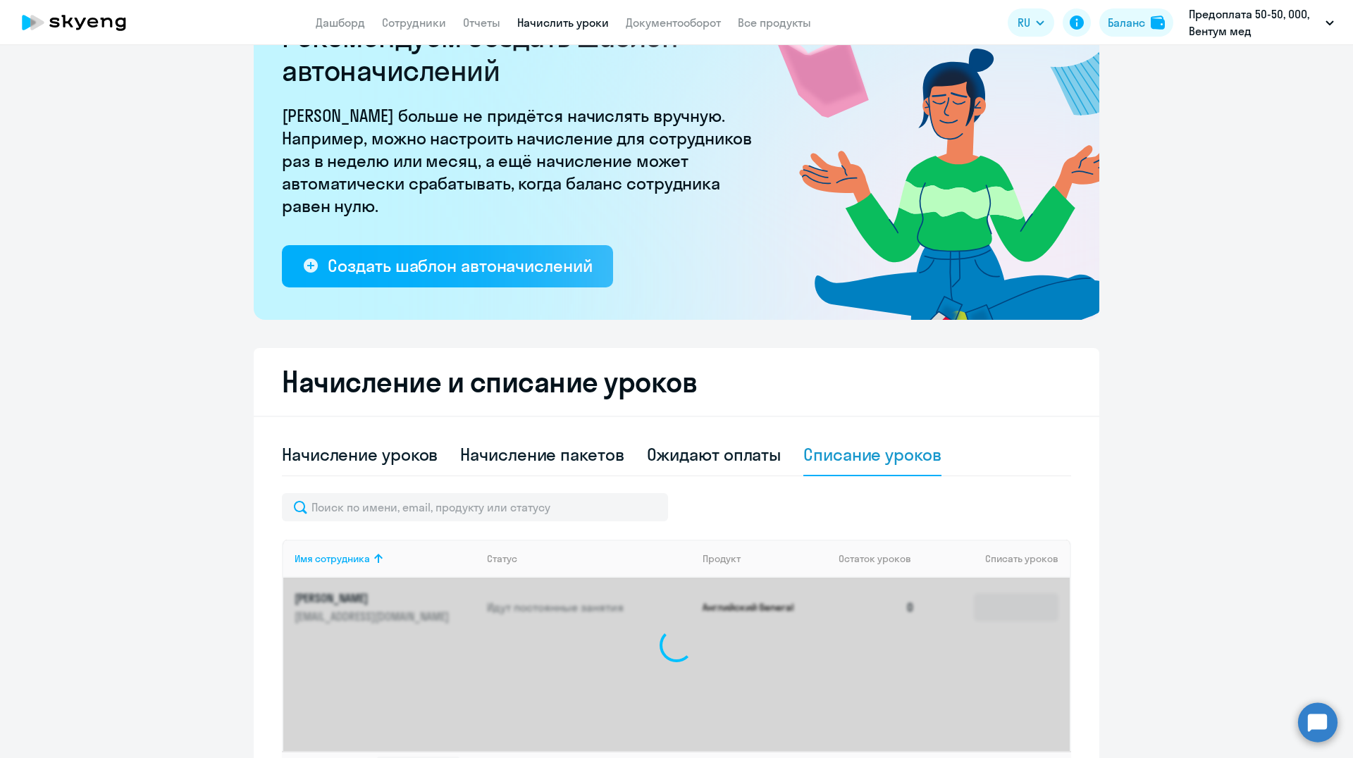
scroll to position [186, 0]
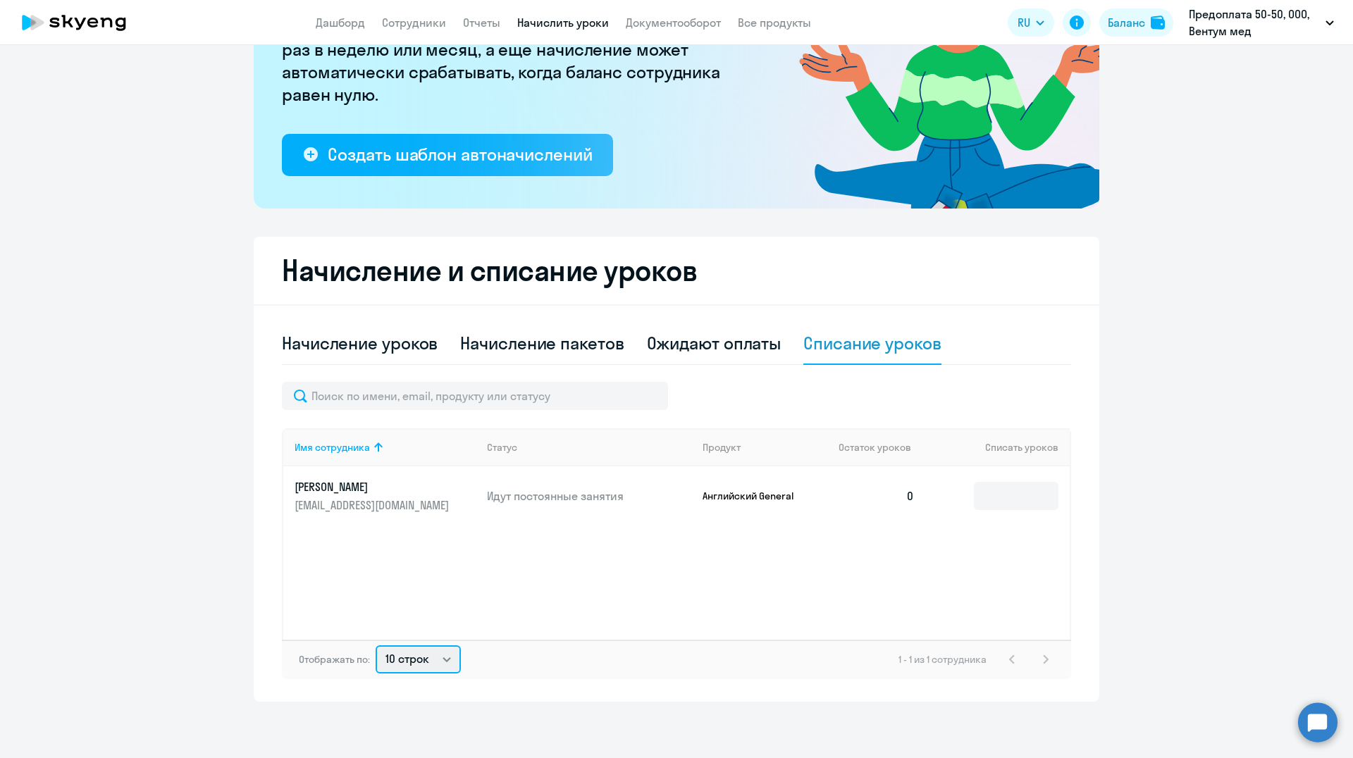
click at [434, 663] on select "10 строк 30 строк 50 строк" at bounding box center [418, 659] width 85 height 28
click at [687, 345] on div "Ожидают оплаты" at bounding box center [714, 343] width 135 height 23
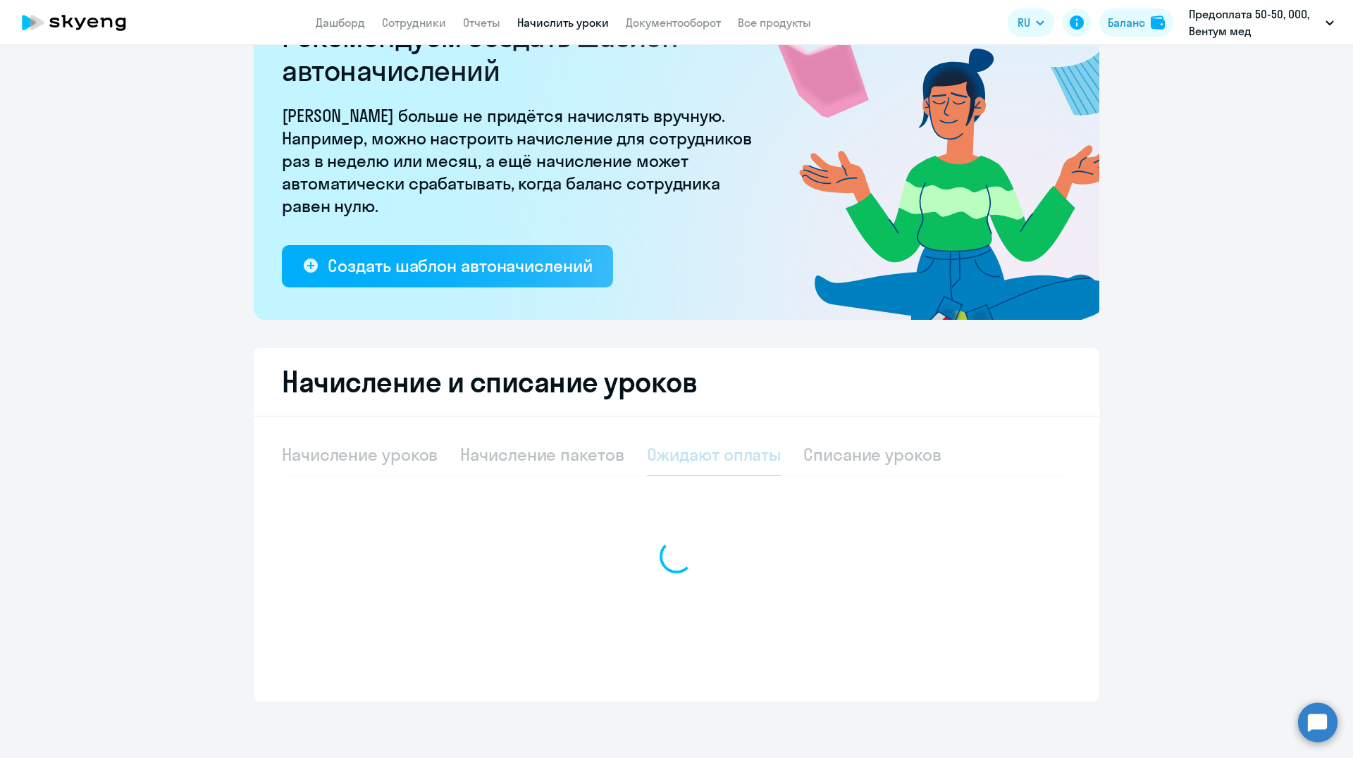
scroll to position [75, 0]
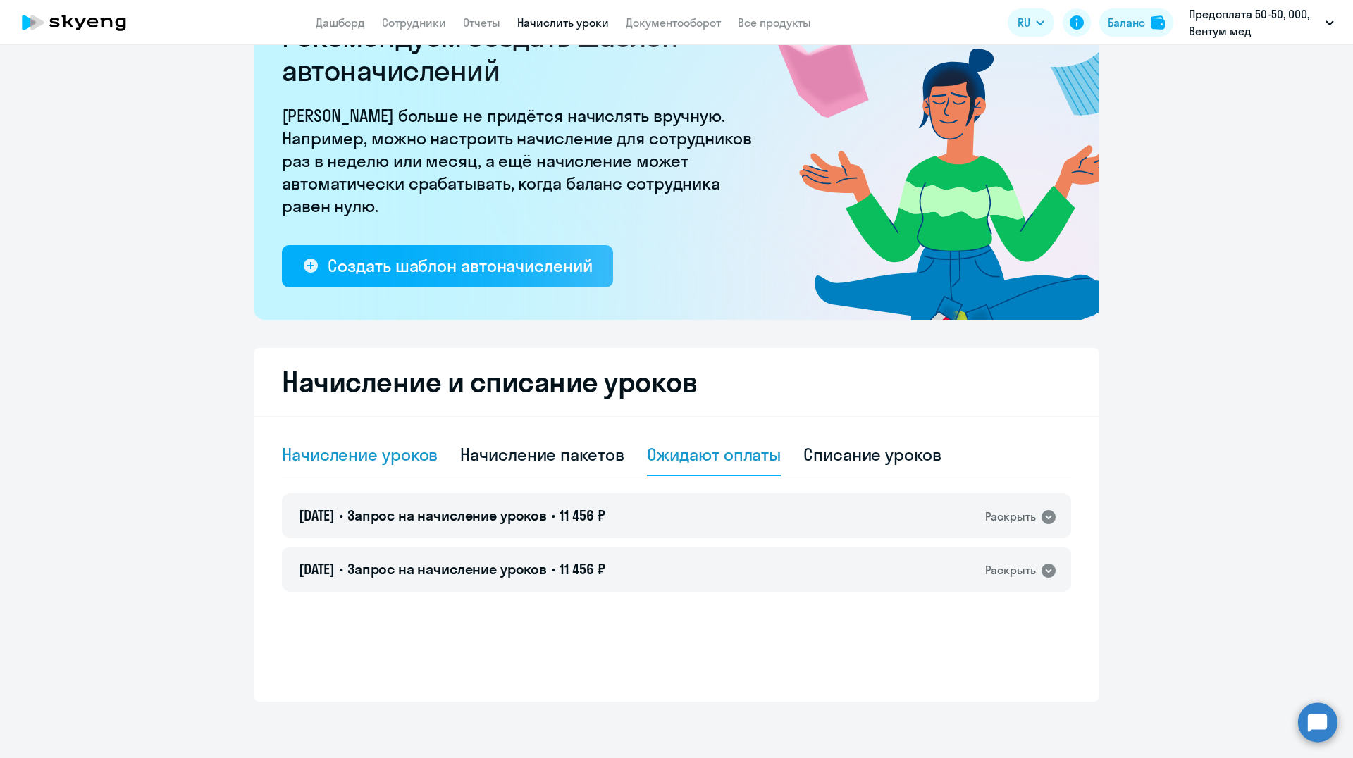
click at [350, 455] on div "Начисление уроков" at bounding box center [360, 454] width 156 height 23
select select "10"
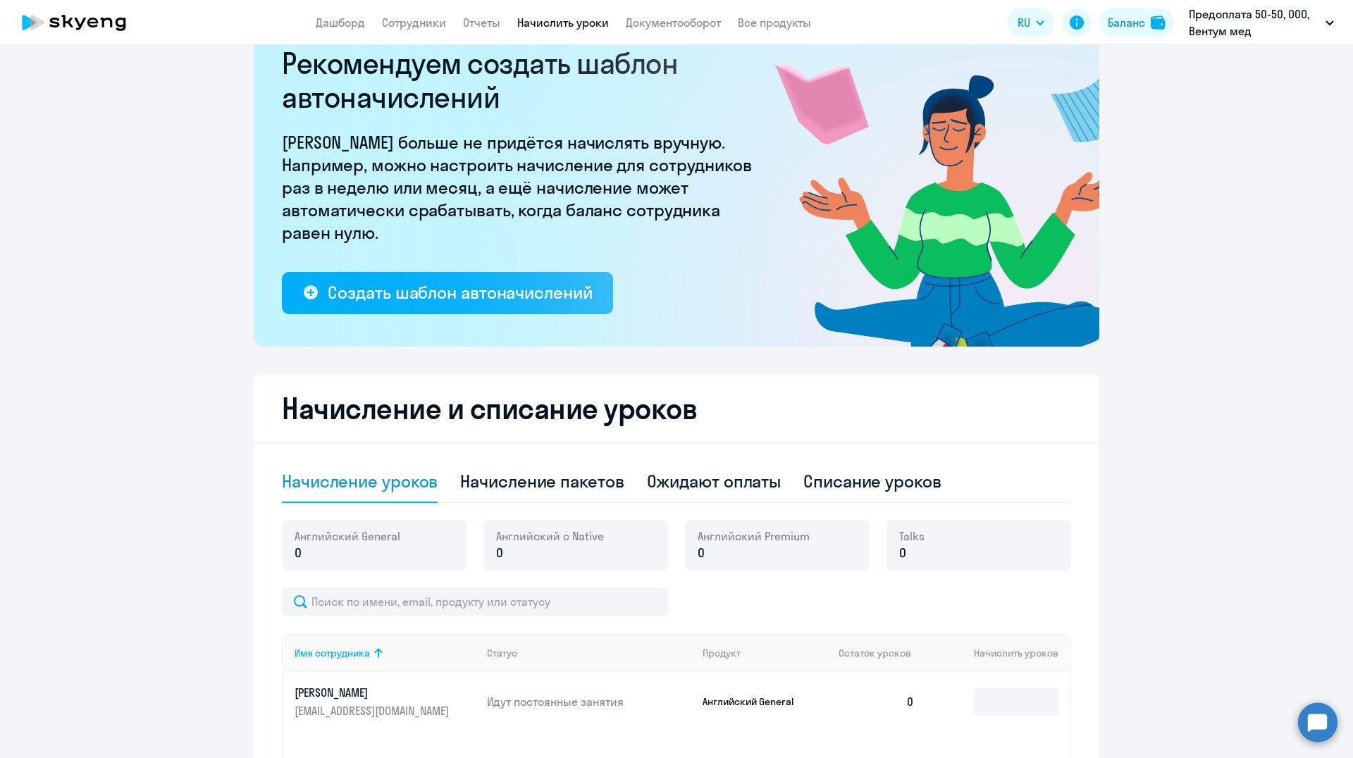
scroll to position [0, 0]
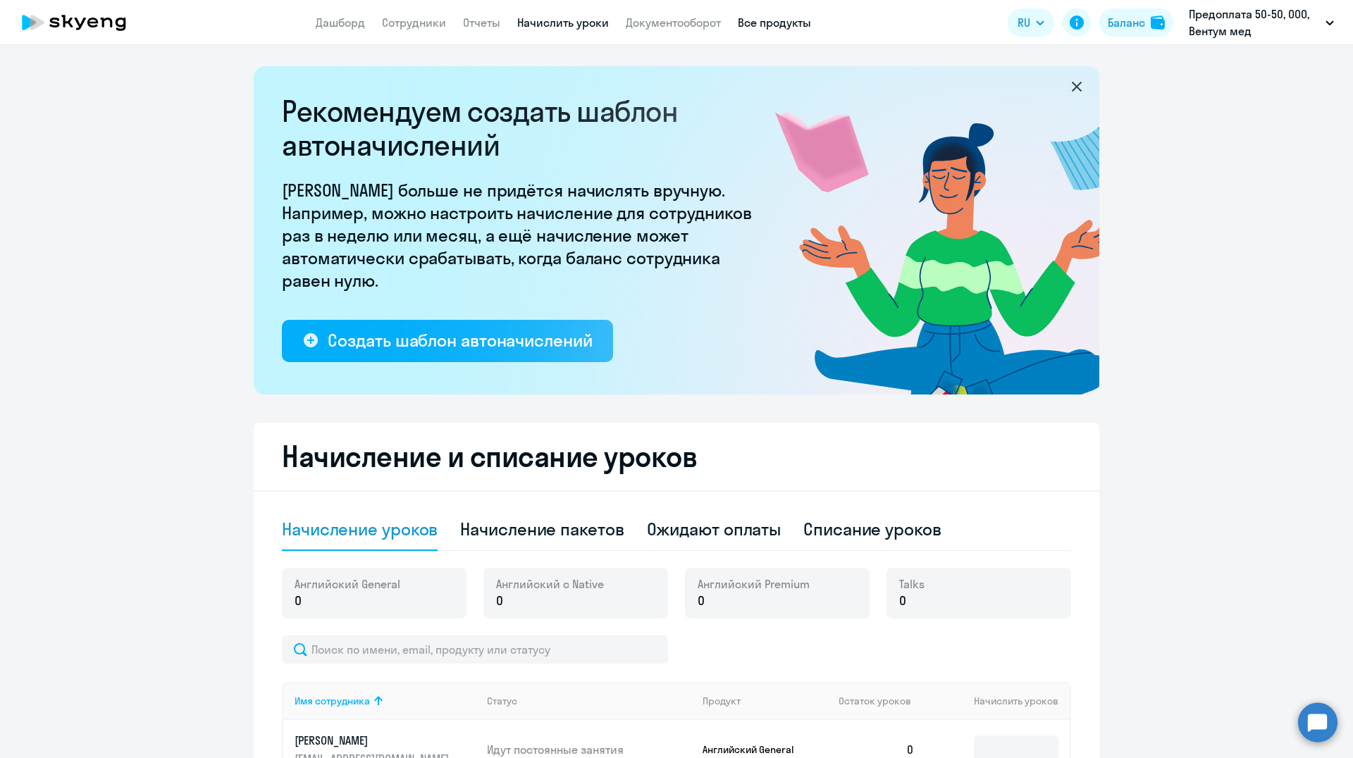
click at [780, 22] on link "Все продукты" at bounding box center [774, 23] width 73 height 14
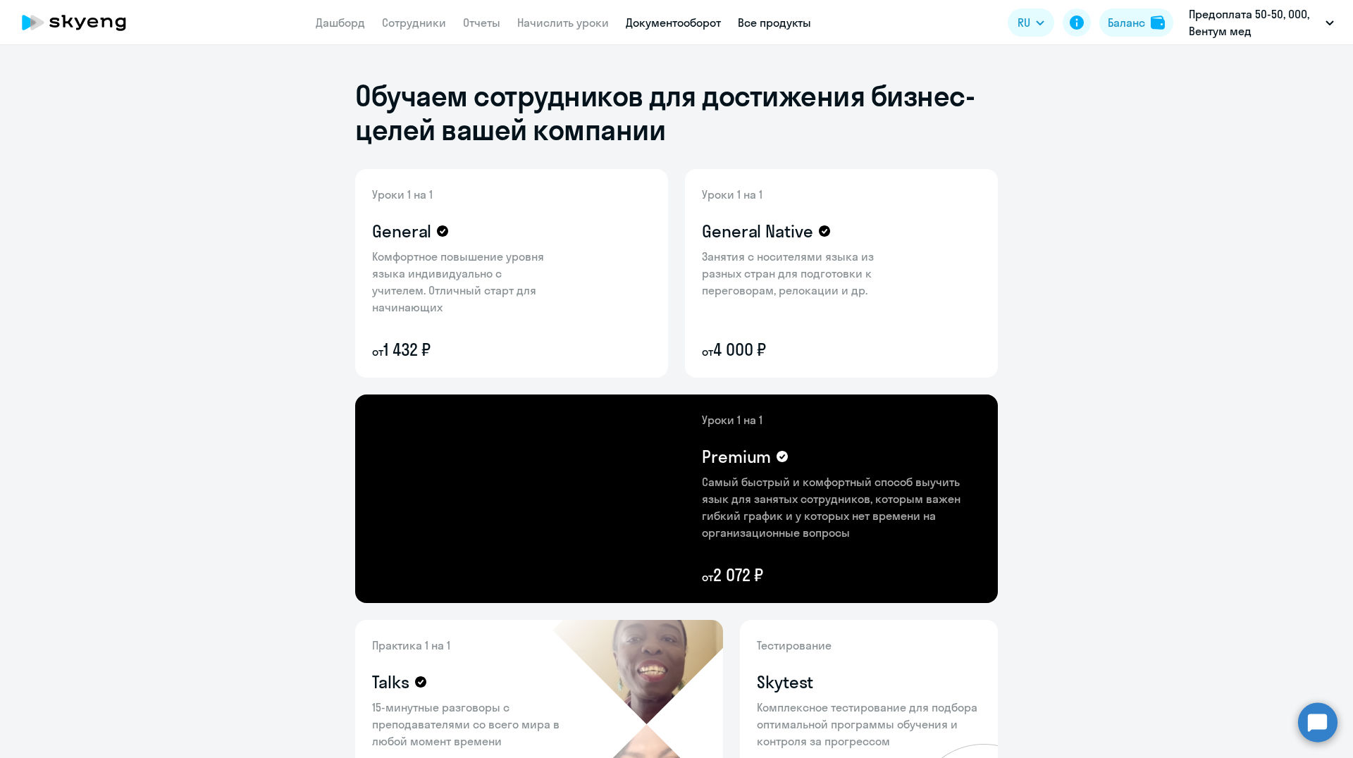
click at [670, 25] on link "Документооборот" at bounding box center [673, 23] width 95 height 14
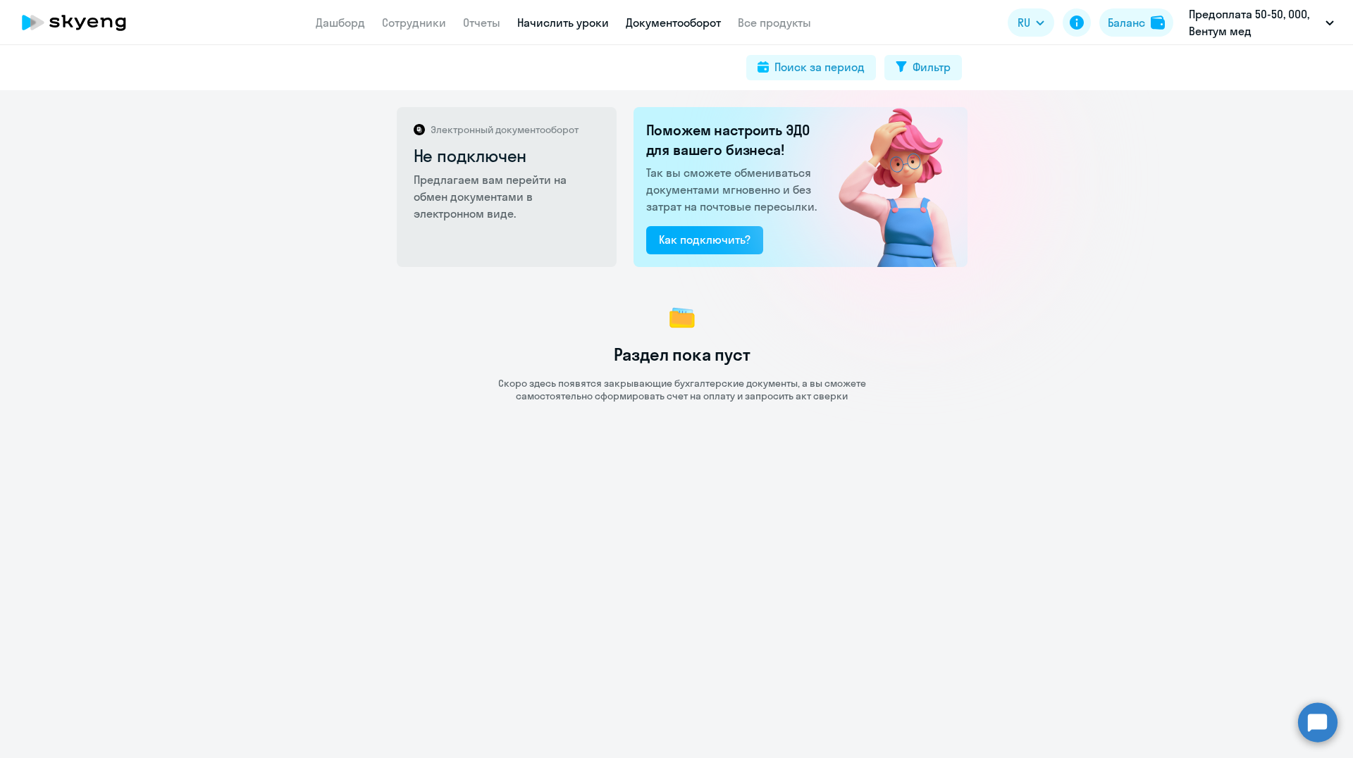
click at [559, 25] on link "Начислить уроки" at bounding box center [563, 23] width 92 height 14
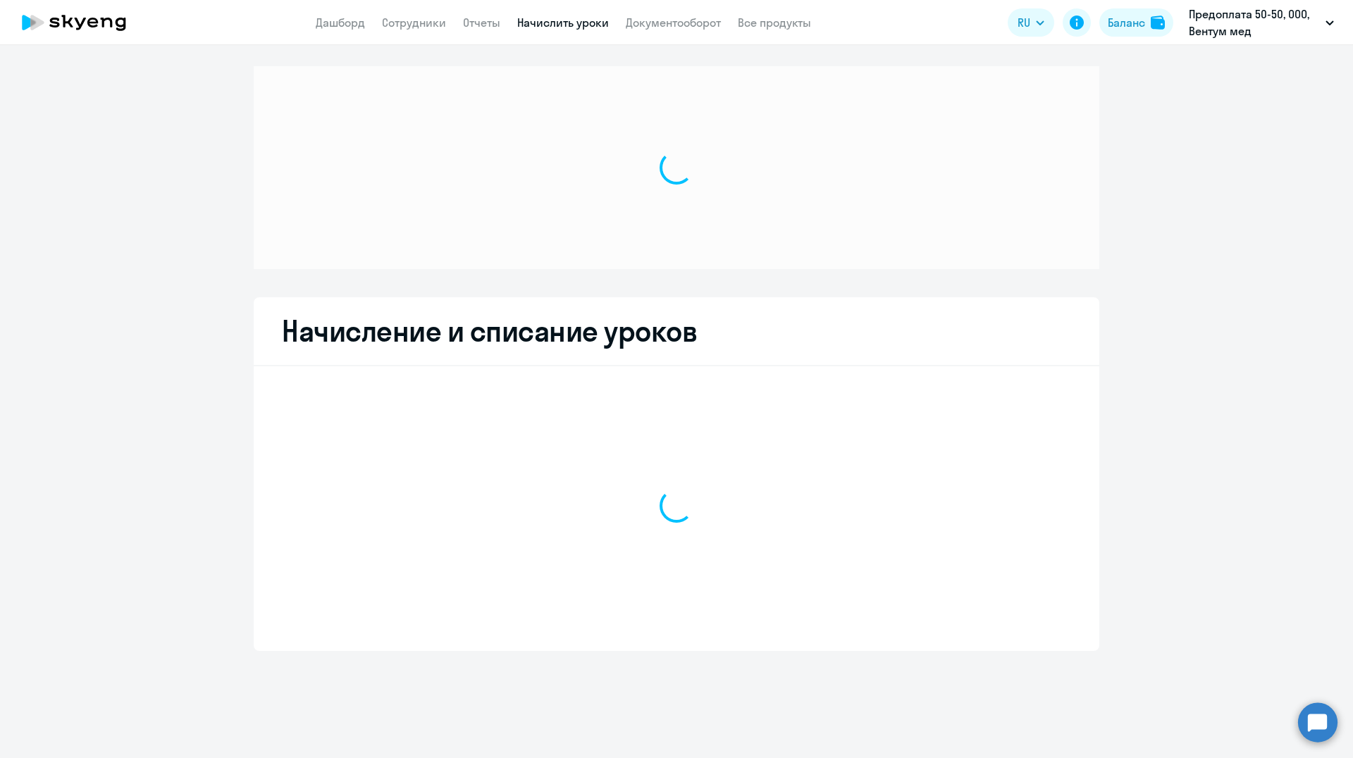
select select "10"
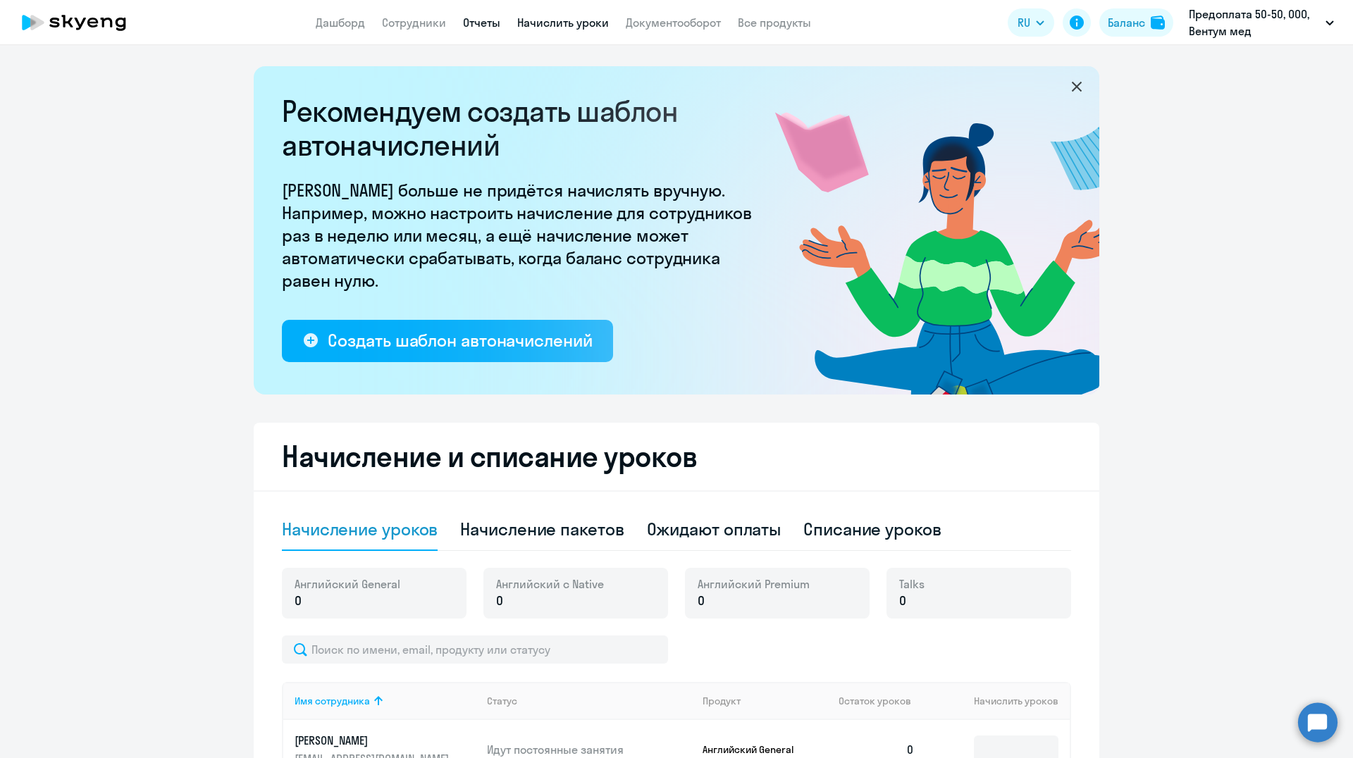
click at [483, 26] on link "Отчеты" at bounding box center [481, 23] width 37 height 14
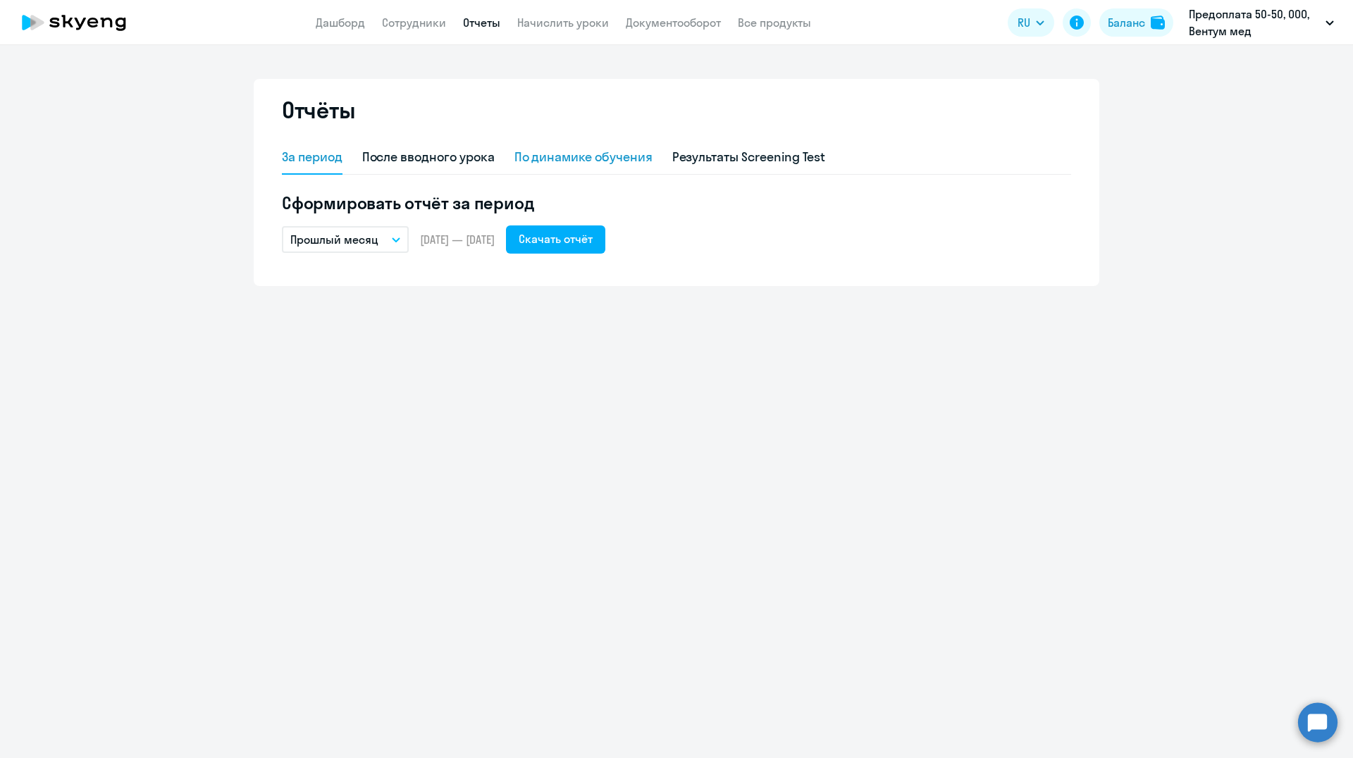
click at [571, 158] on div "По динамике обучения" at bounding box center [583, 157] width 138 height 18
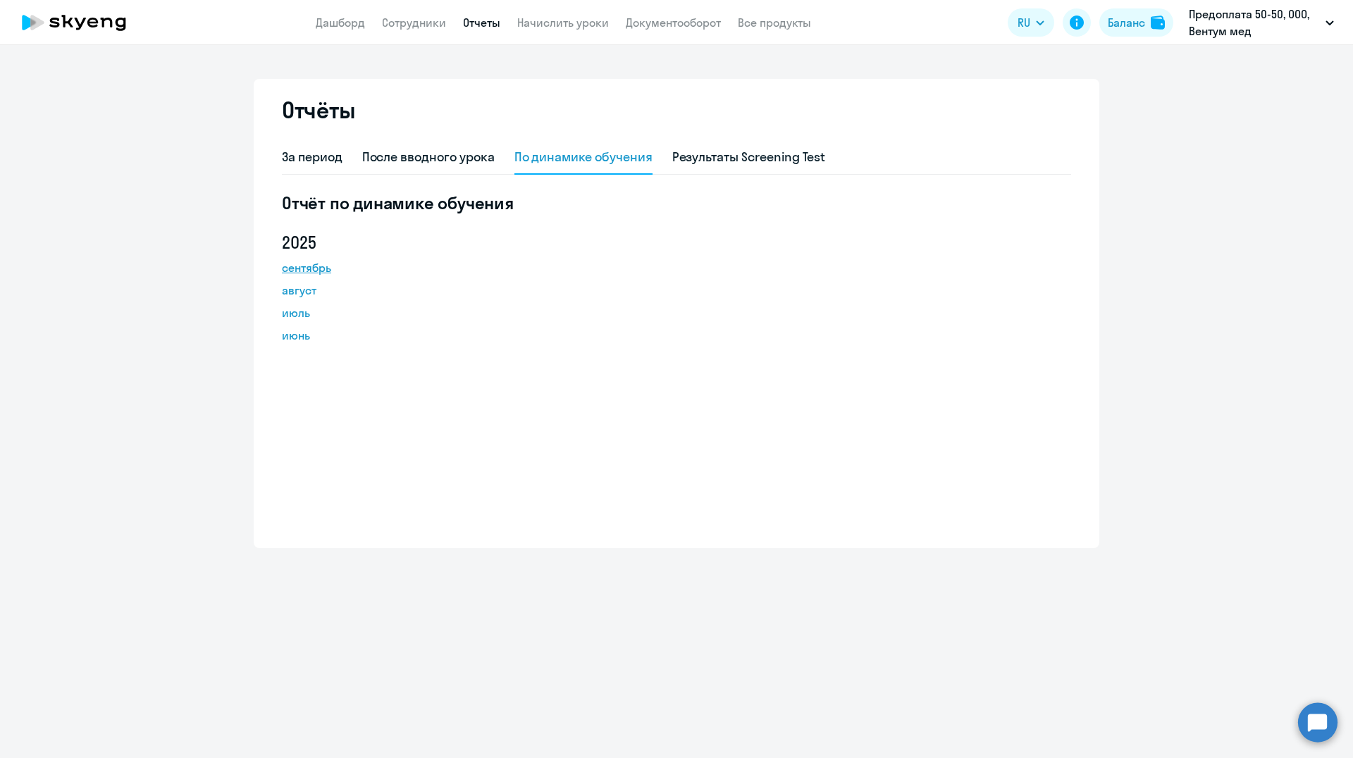
click at [329, 266] on link "сентябрь" at bounding box center [345, 267] width 127 height 17
click at [1214, 99] on li "Постоплата чк 50-50, ООО "МТП"" at bounding box center [1234, 100] width 214 height 35
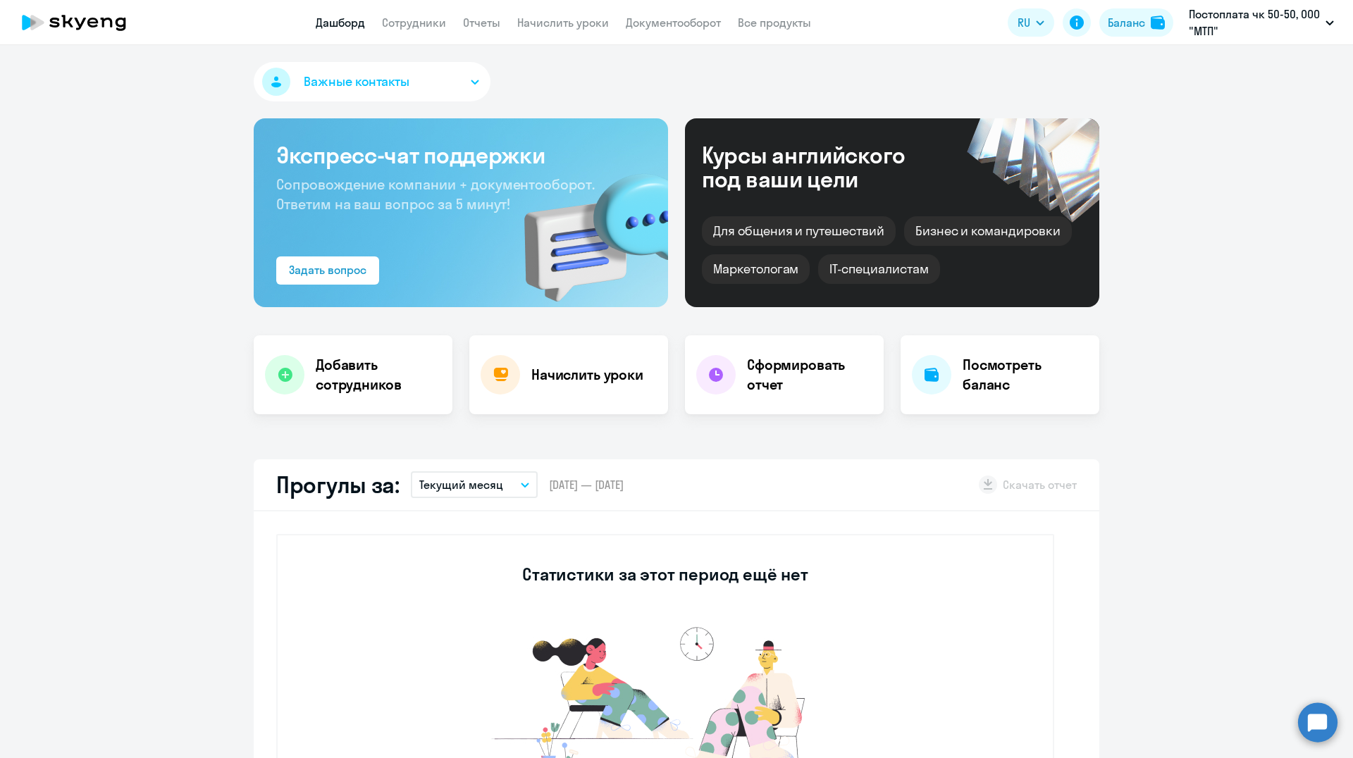
select select "30"
click at [521, 484] on icon "button" at bounding box center [524, 485] width 7 height 4
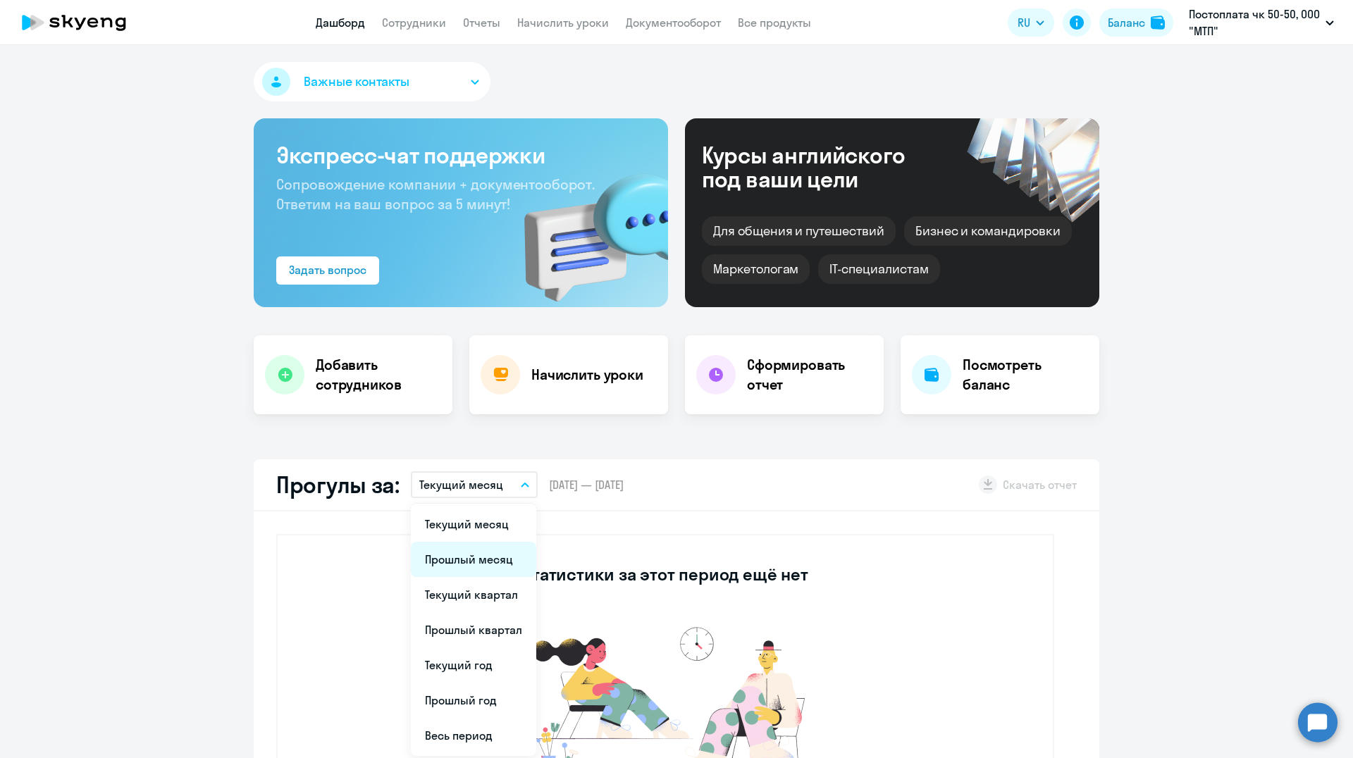
click at [483, 553] on li "Прошлый месяц" at bounding box center [473, 559] width 125 height 35
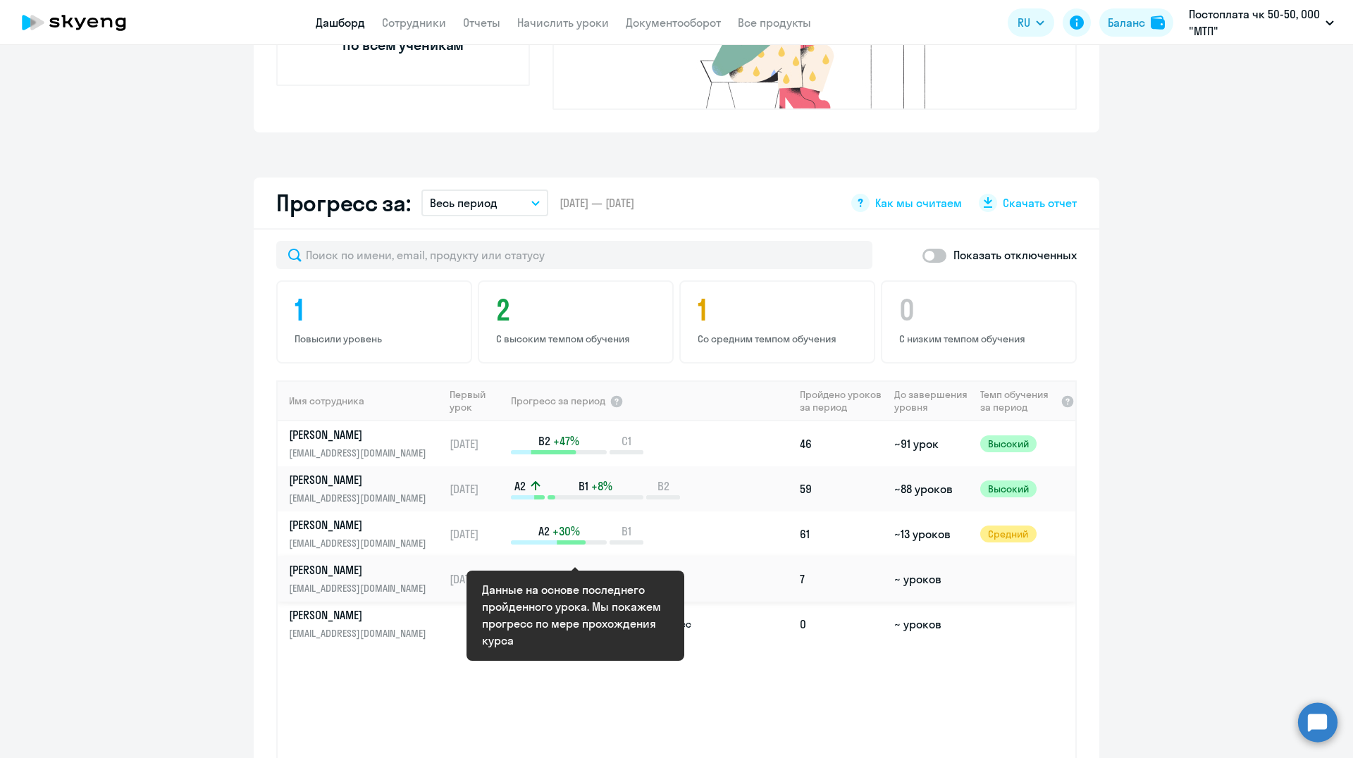
scroll to position [634, 0]
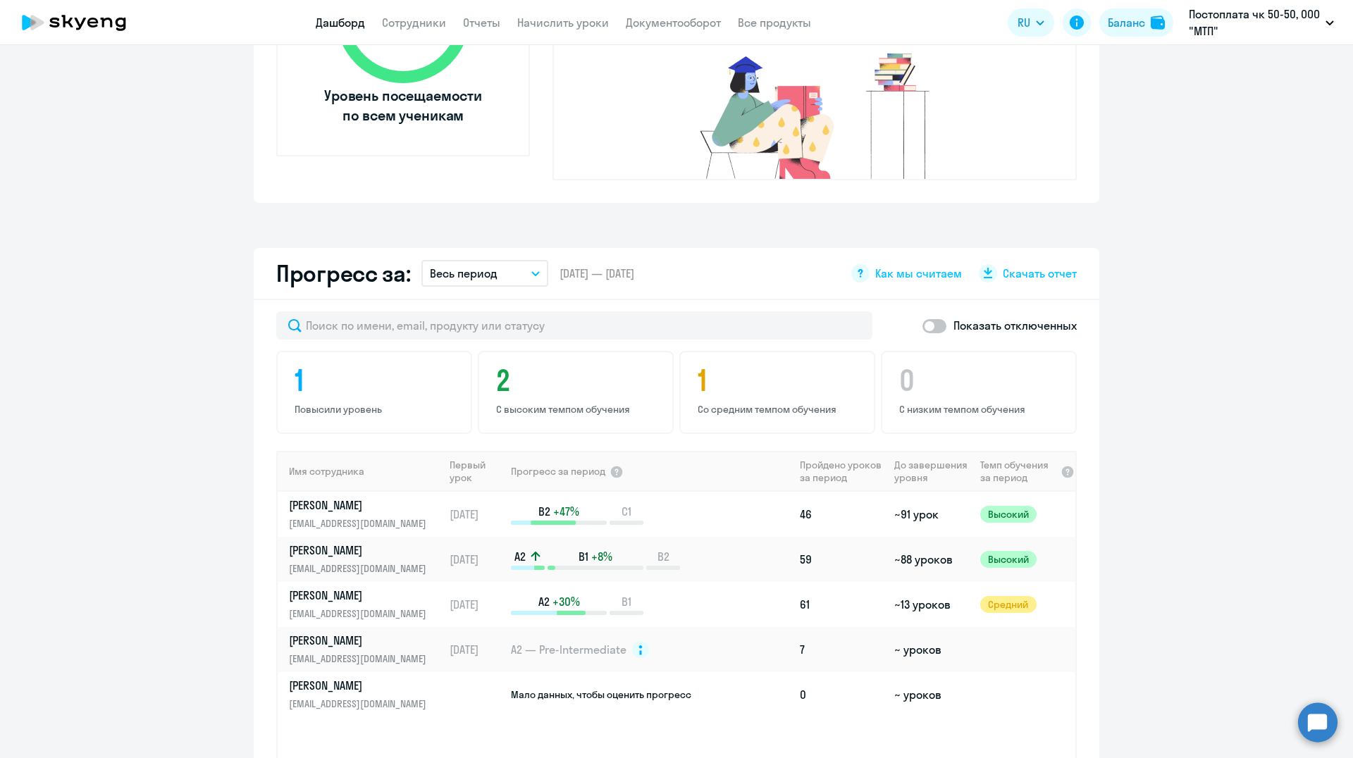
click at [532, 272] on icon "button" at bounding box center [535, 274] width 7 height 4
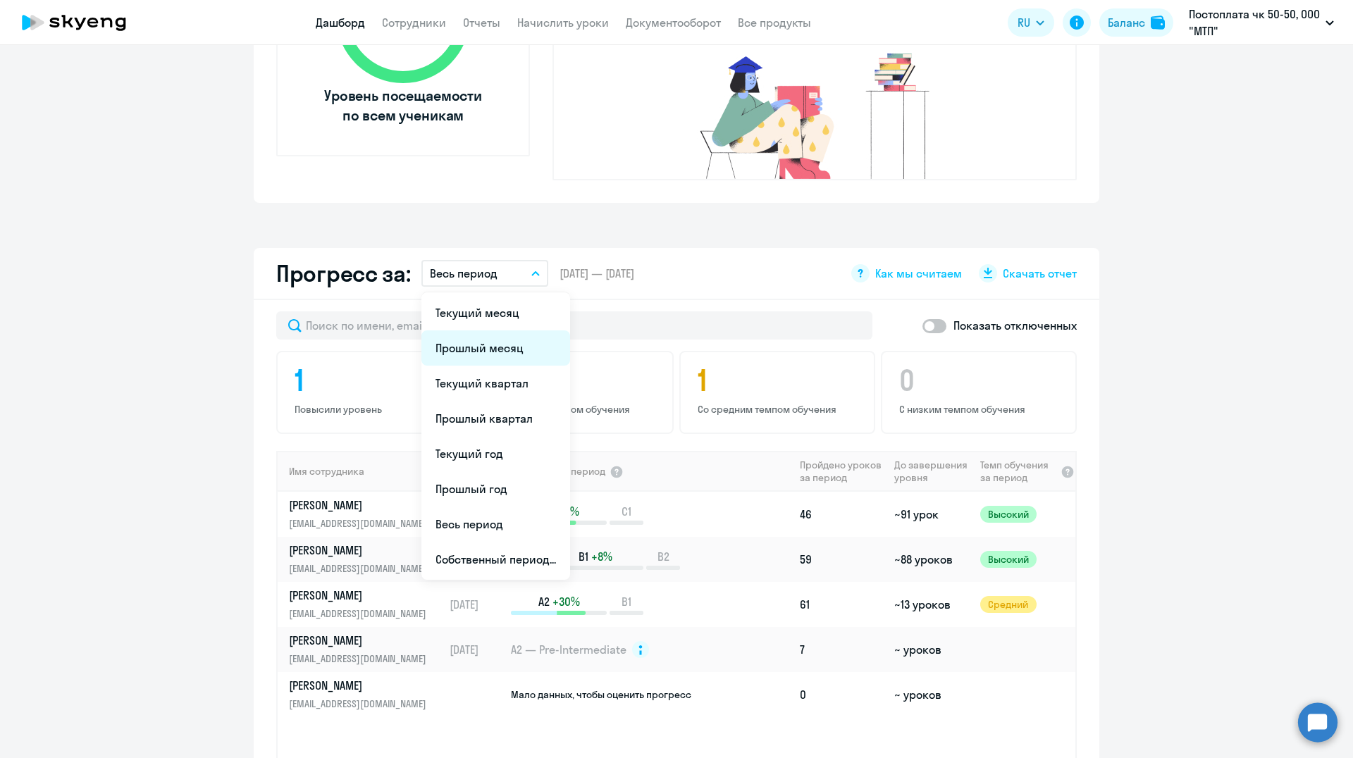
click at [500, 330] on li "Прошлый месяц" at bounding box center [495, 347] width 149 height 35
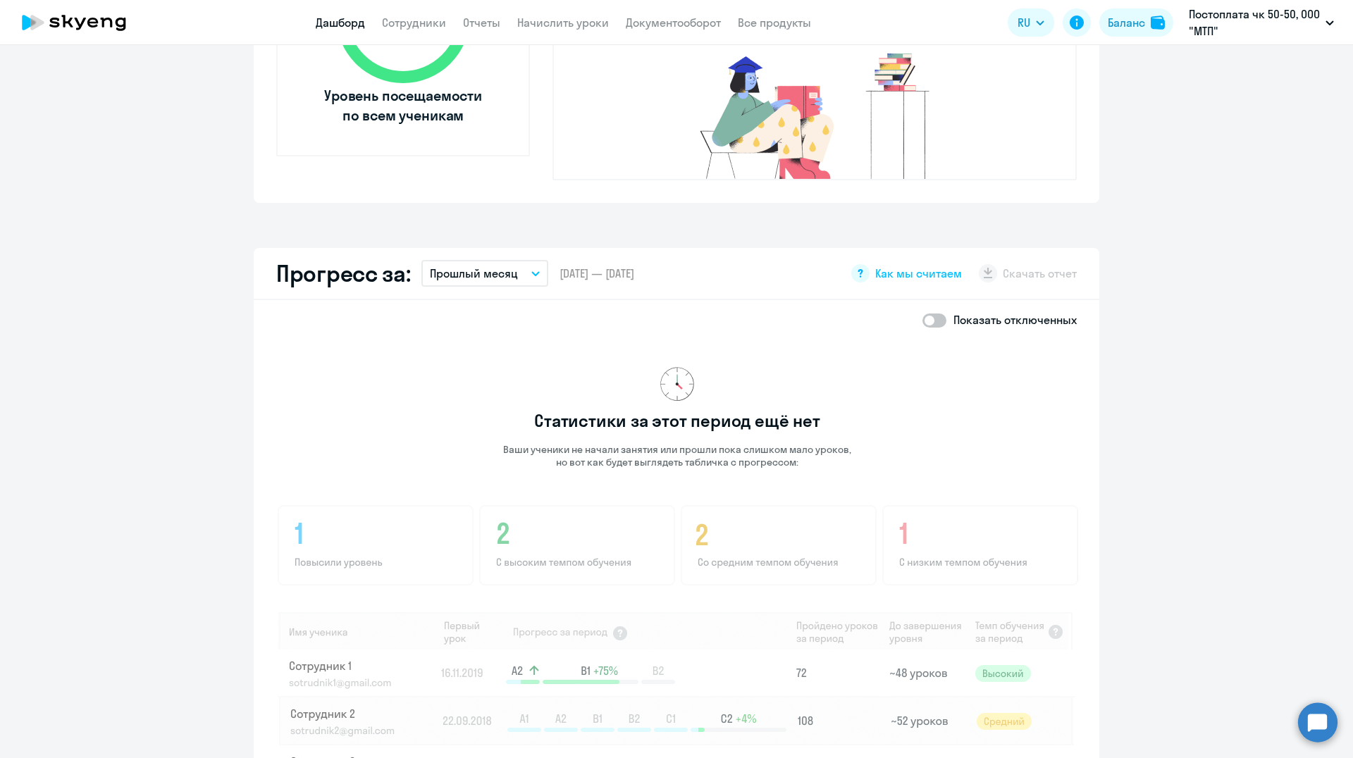
click at [531, 271] on icon "button" at bounding box center [535, 273] width 8 height 5
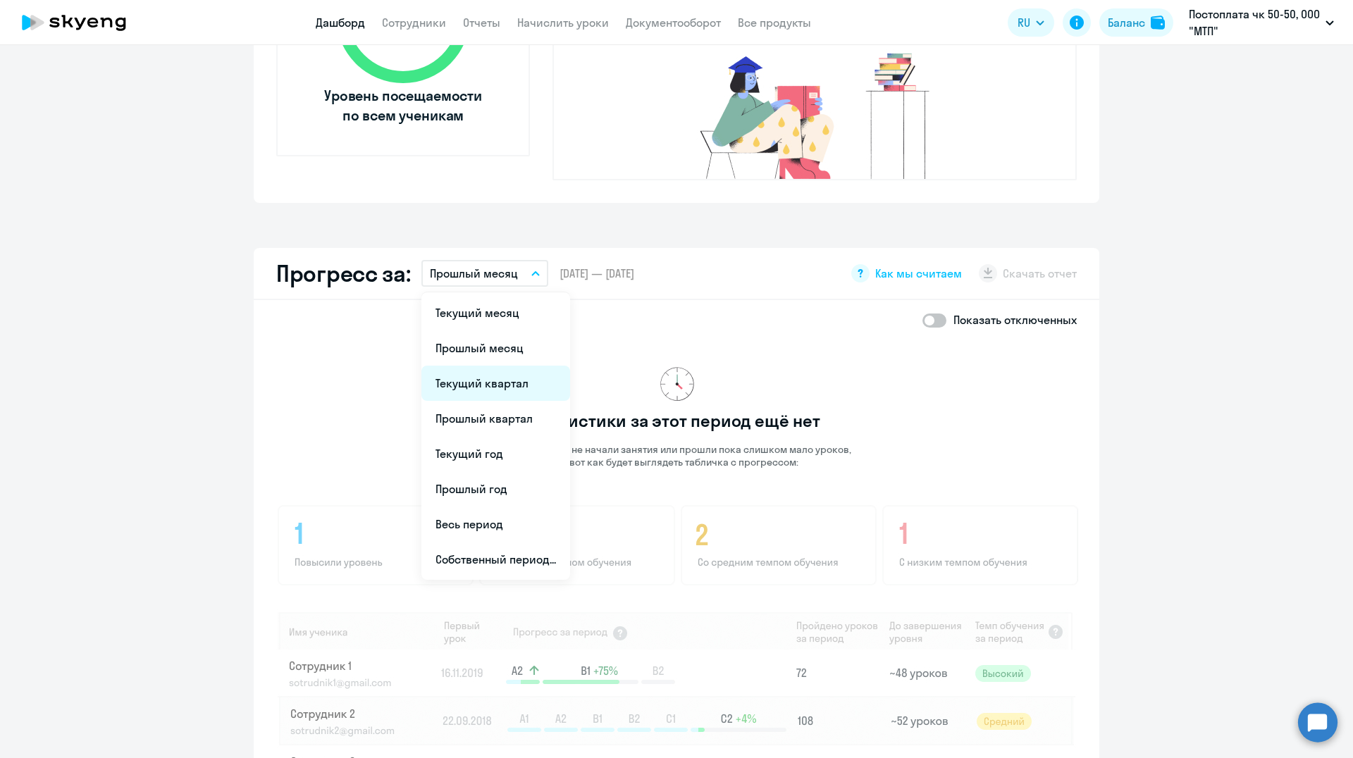
click at [493, 366] on li "Текущий квартал" at bounding box center [495, 383] width 149 height 35
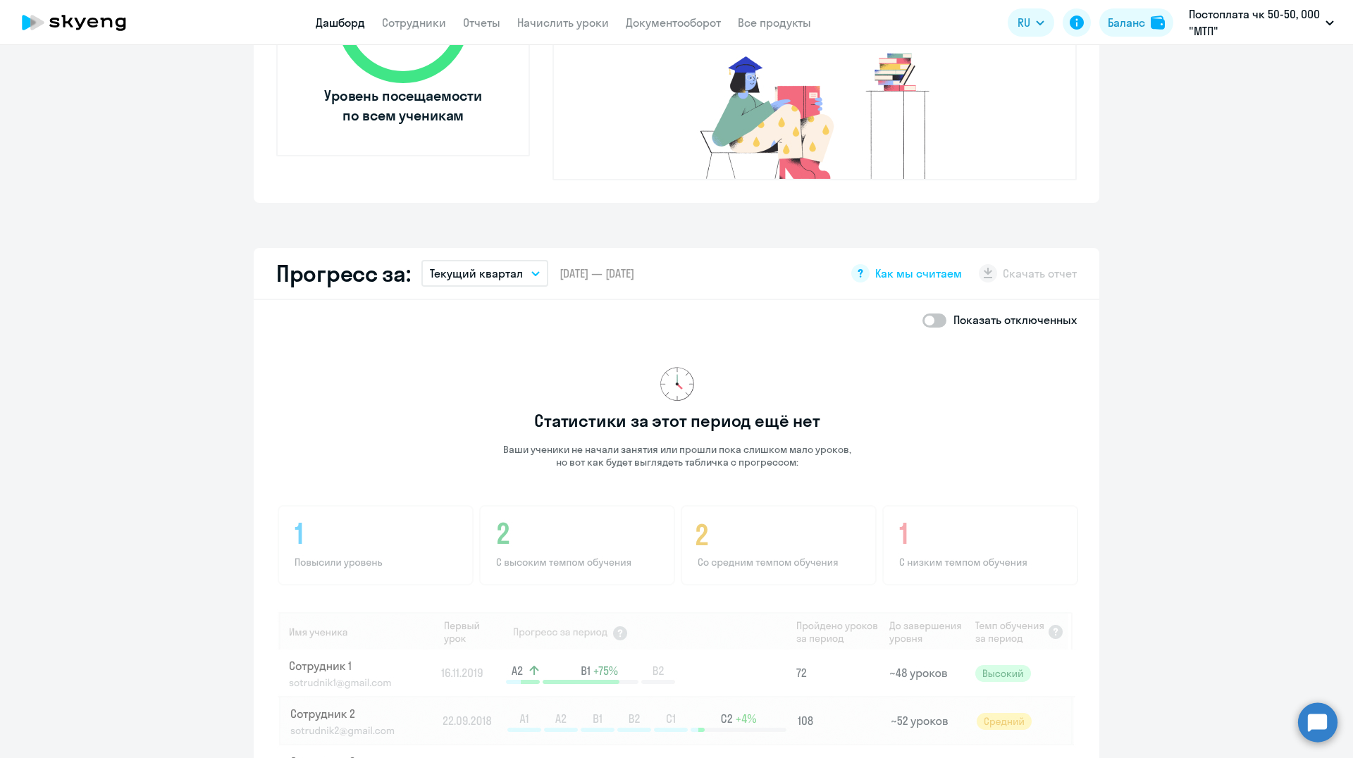
click at [524, 260] on button "Текущий квартал" at bounding box center [484, 273] width 127 height 27
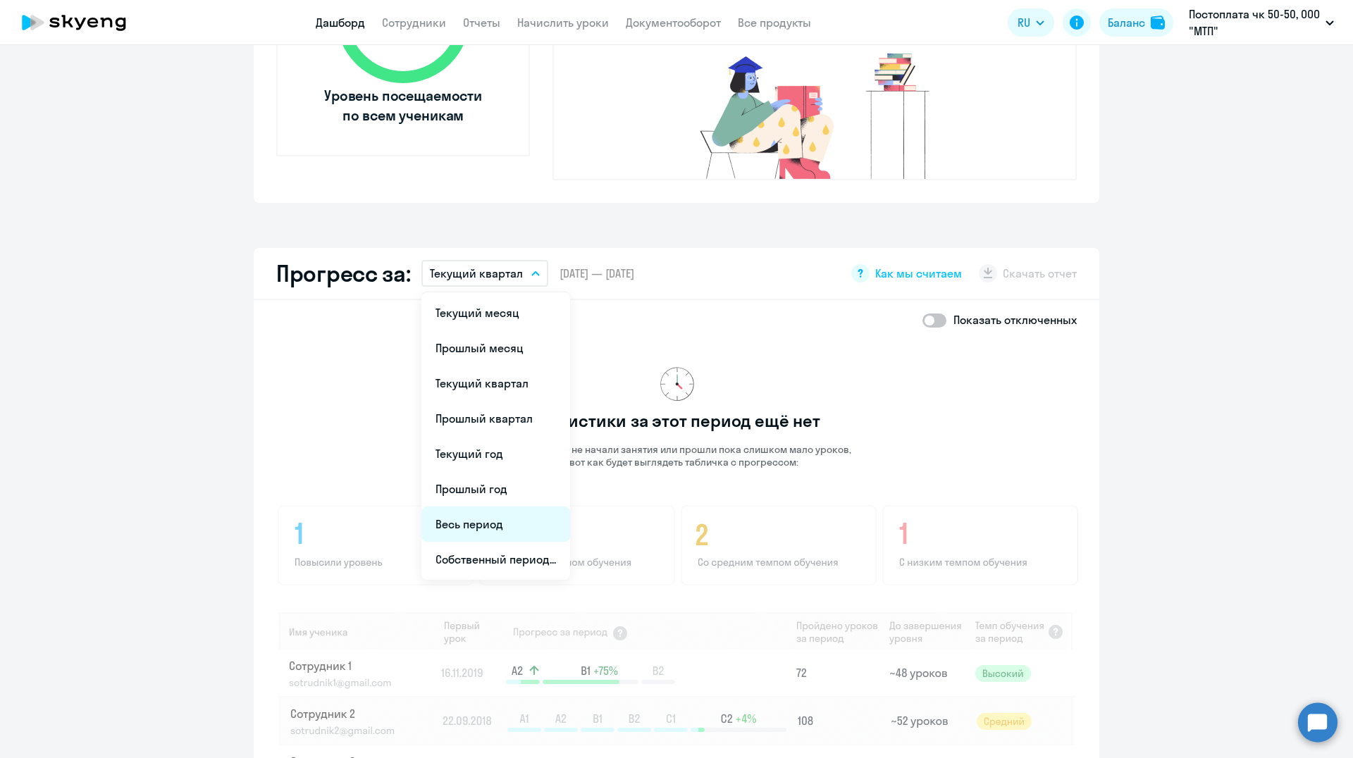
click at [489, 507] on li "Весь период" at bounding box center [495, 524] width 149 height 35
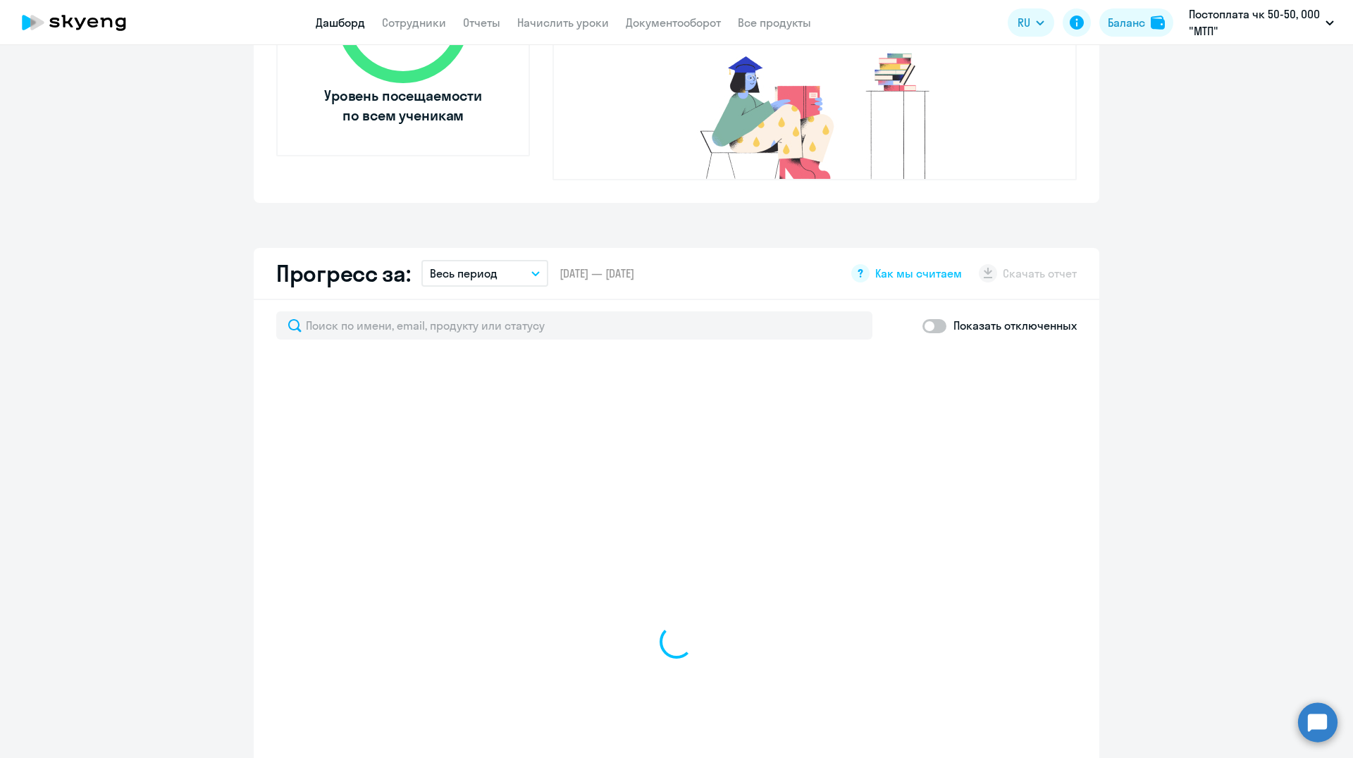
select select "30"
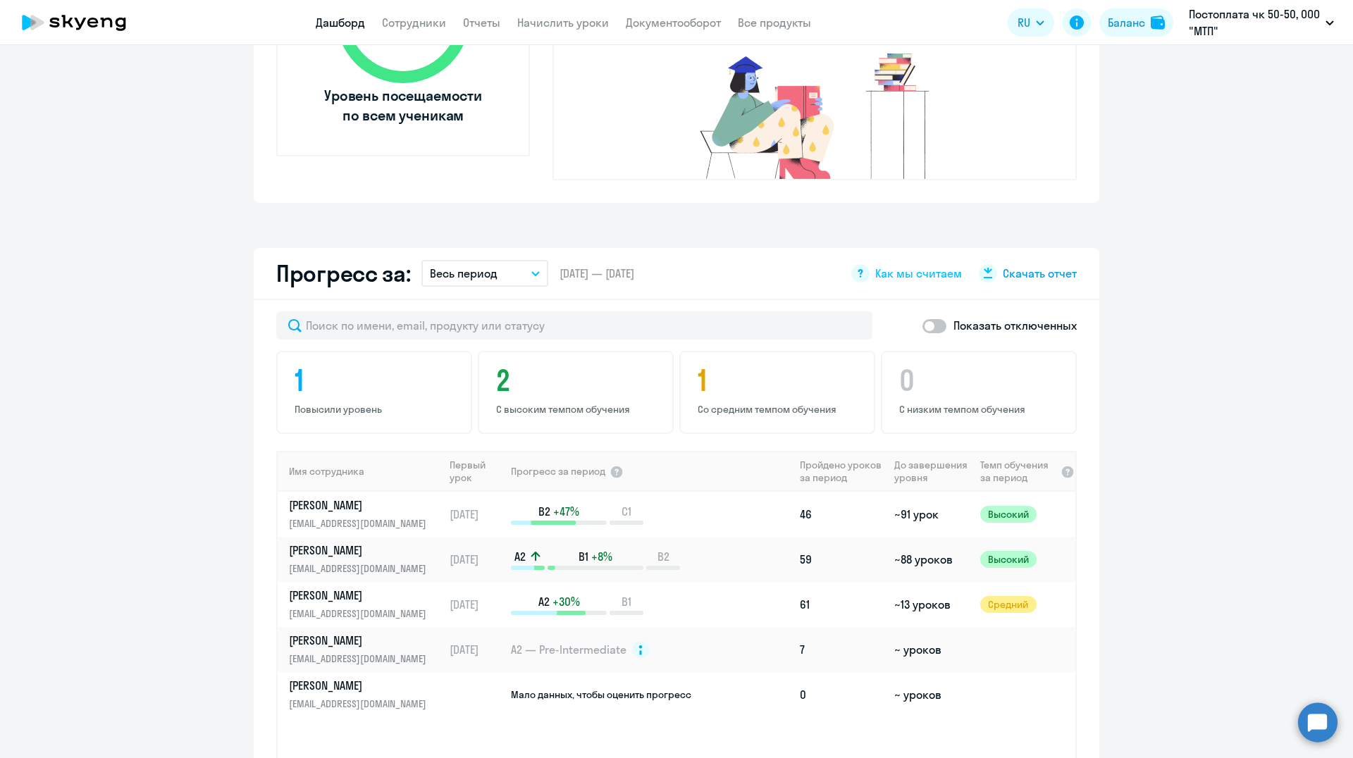
click at [1027, 266] on span "Скачать отчет" at bounding box center [1040, 274] width 74 height 16
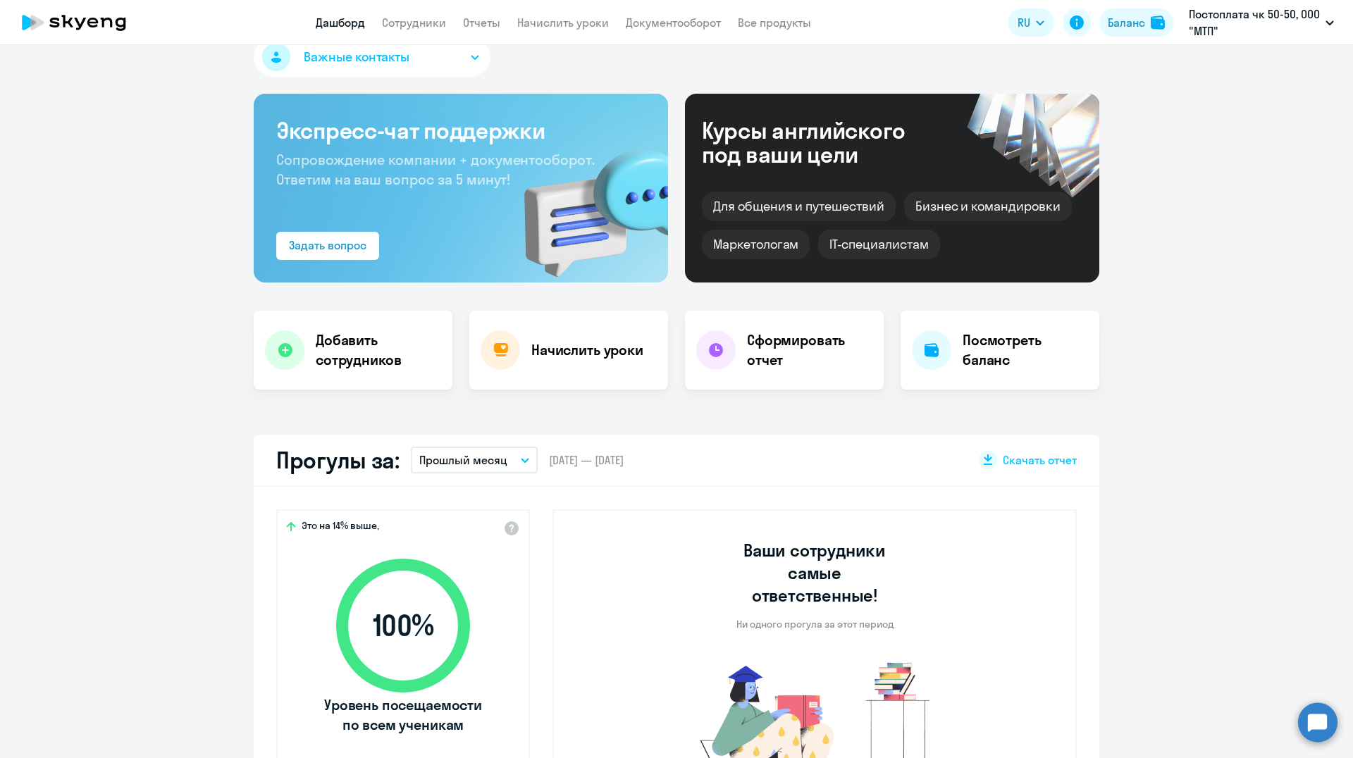
scroll to position [0, 0]
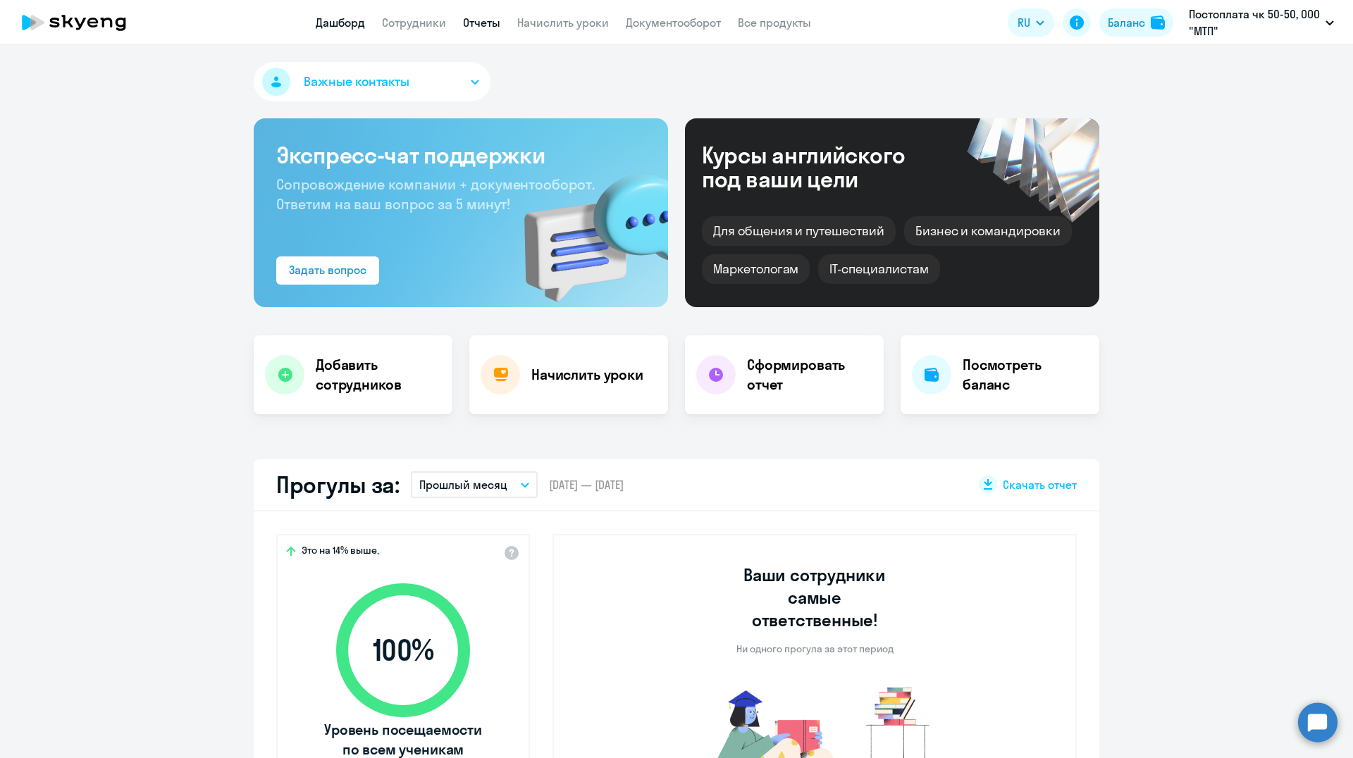
click at [476, 23] on link "Отчеты" at bounding box center [481, 23] width 37 height 14
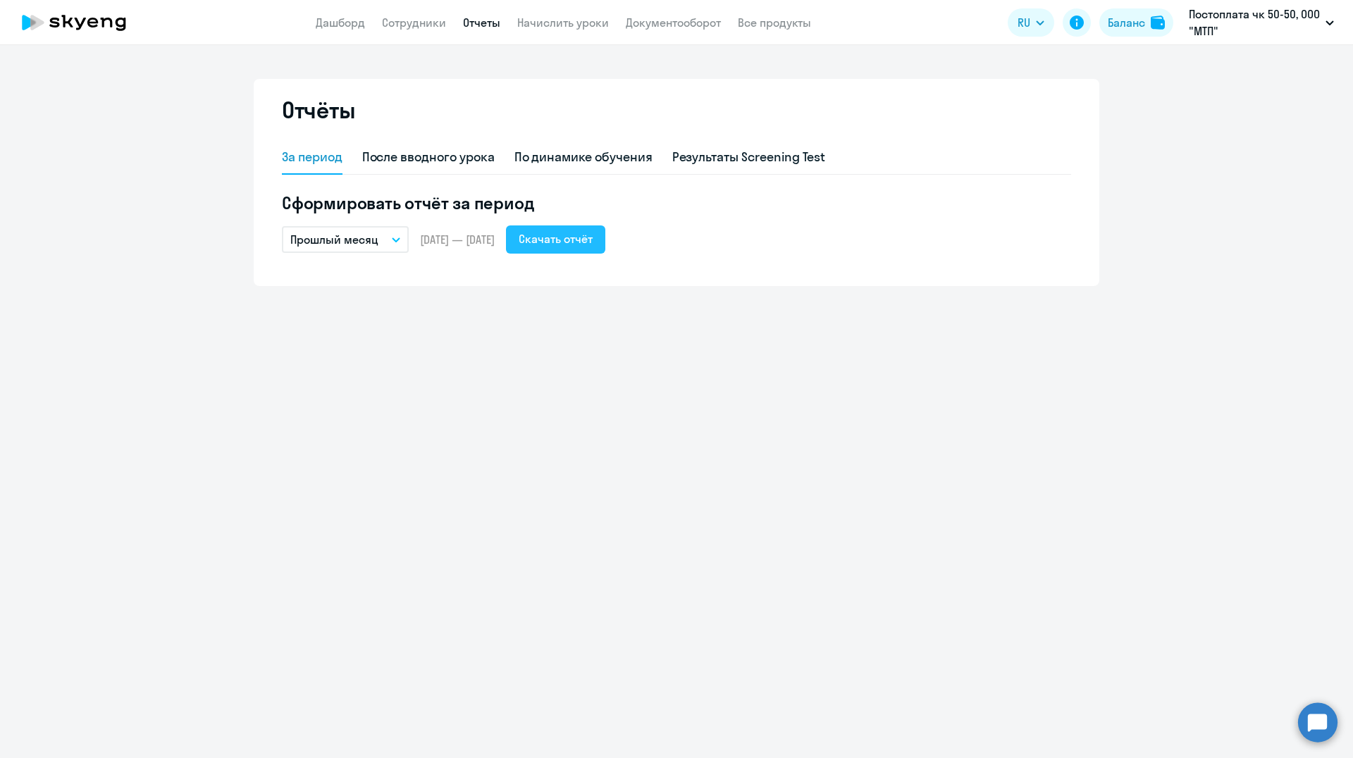
click at [593, 237] on div "Скачать отчёт" at bounding box center [556, 238] width 74 height 17
click at [560, 159] on div "По динамике обучения" at bounding box center [583, 157] width 138 height 18
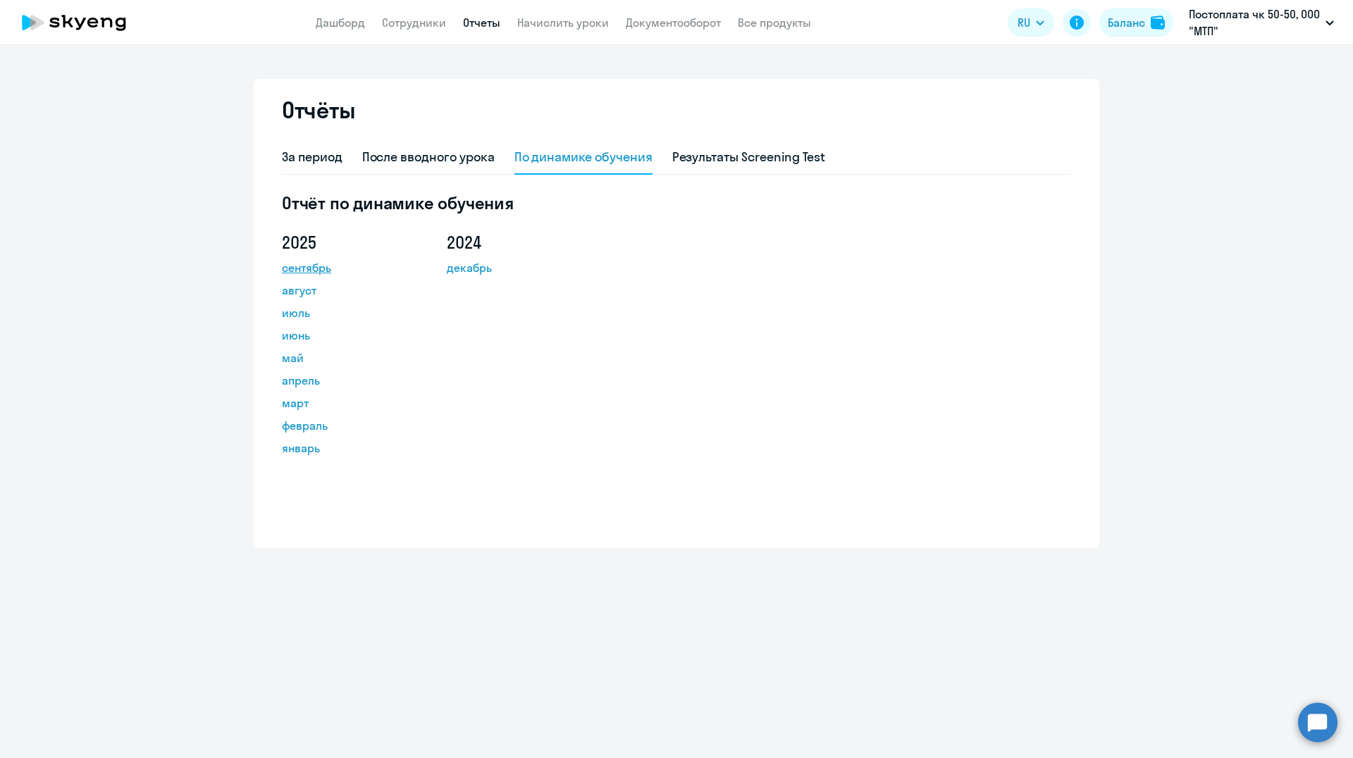
click at [293, 268] on link "сентябрь" at bounding box center [345, 267] width 127 height 17
